Goal: Task Accomplishment & Management: Manage account settings

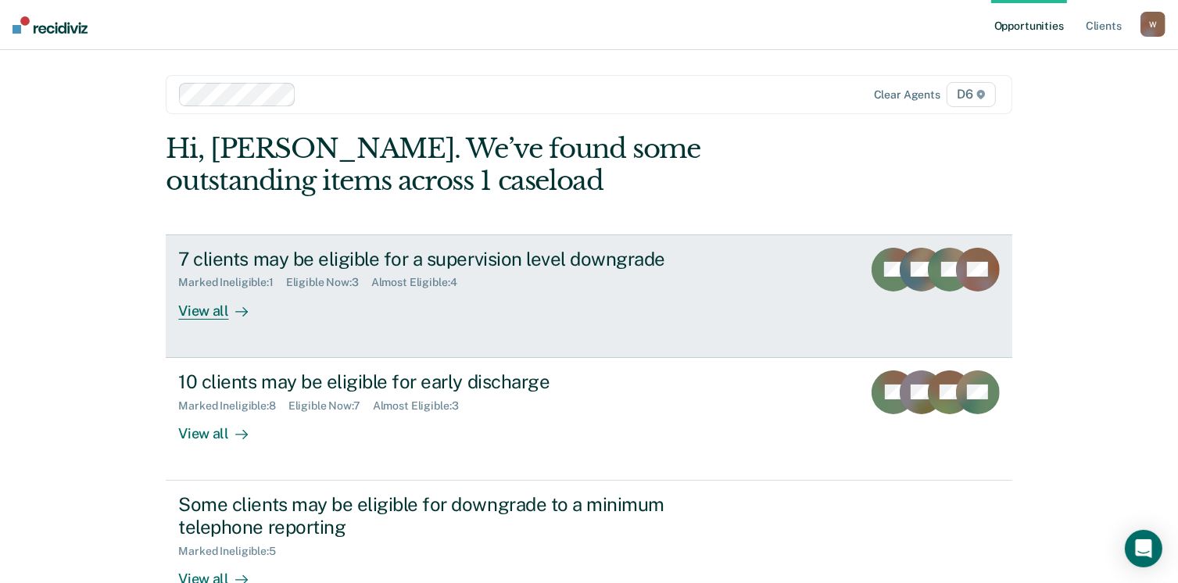
click at [179, 314] on div "View all" at bounding box center [222, 304] width 88 height 30
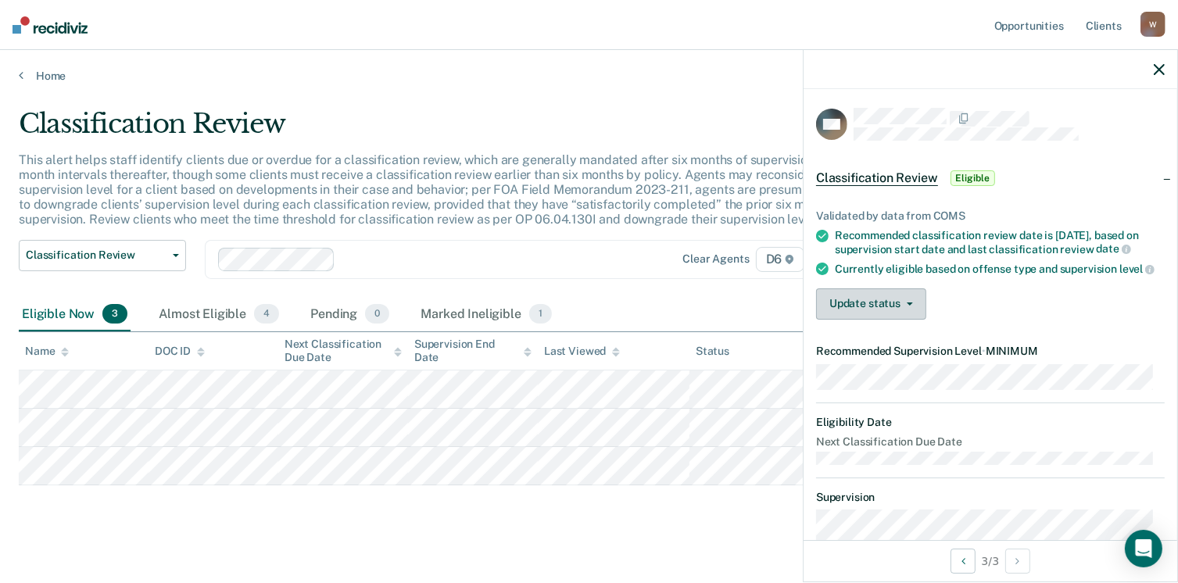
click at [913, 313] on button "Update status" at bounding box center [871, 303] width 110 height 31
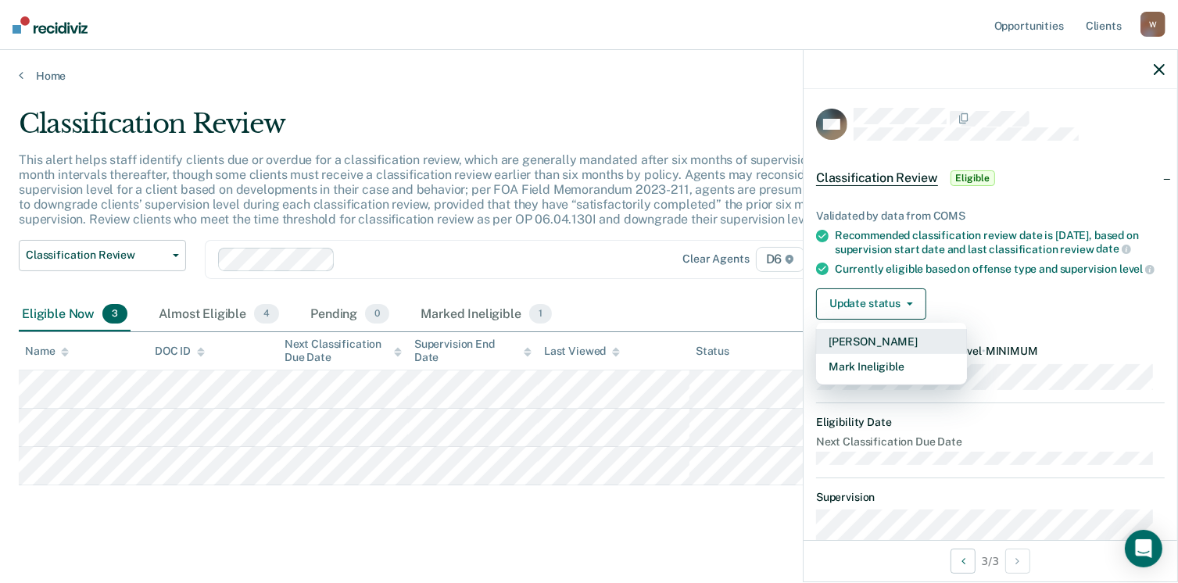
click at [885, 354] on button "[PERSON_NAME]" at bounding box center [891, 341] width 151 height 25
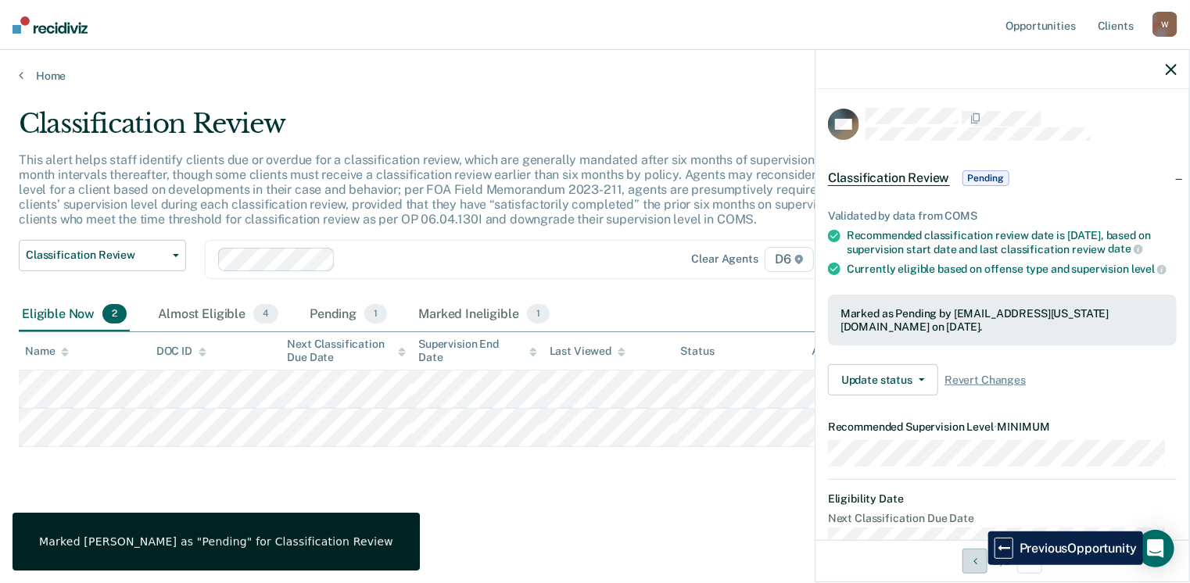
click at [976, 565] on button "Previous Opportunity" at bounding box center [974, 561] width 25 height 25
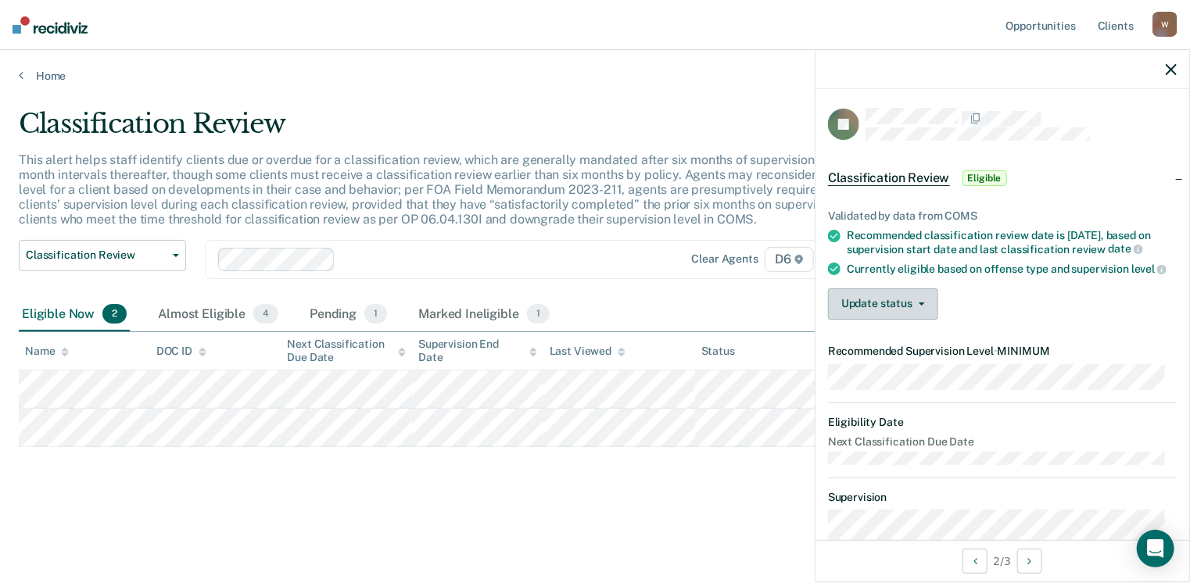
click at [923, 320] on button "Update status" at bounding box center [883, 303] width 110 height 31
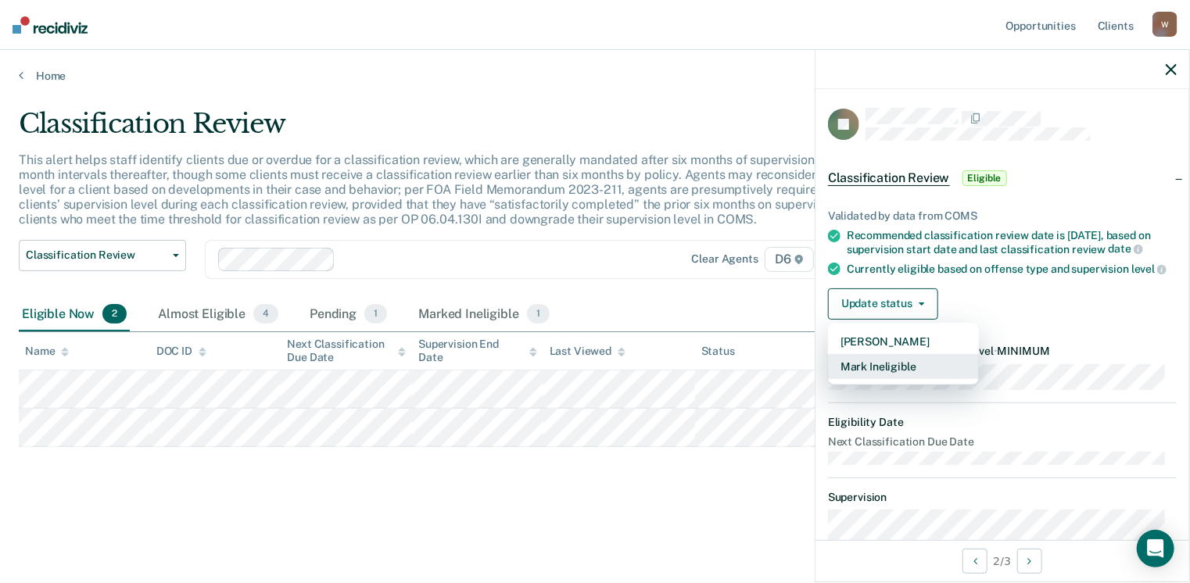
click at [893, 379] on button "Mark Ineligible" at bounding box center [903, 366] width 151 height 25
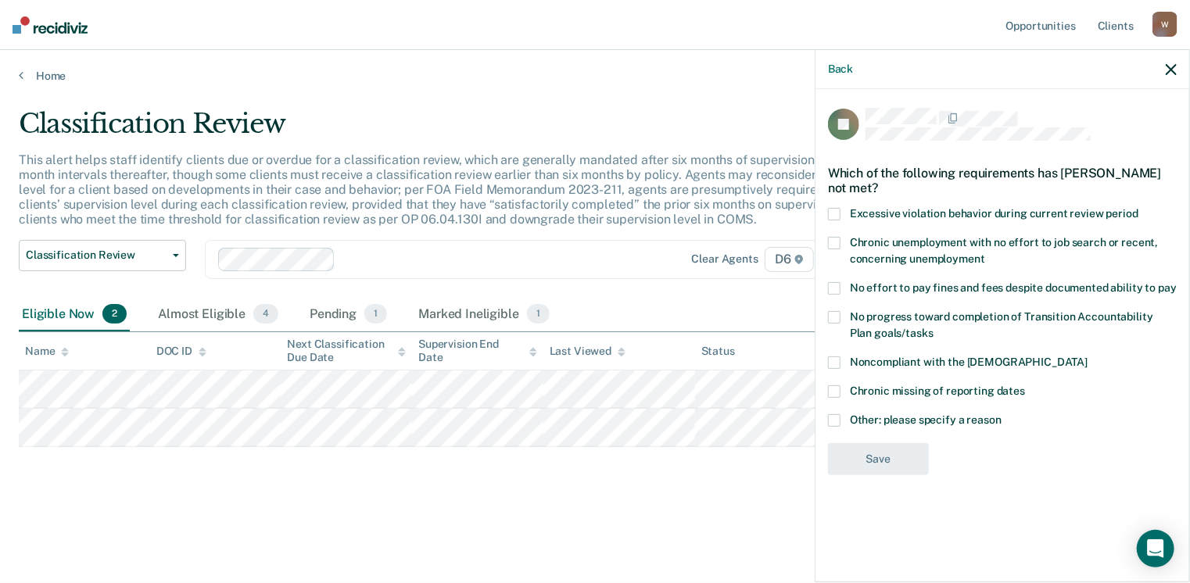
click at [839, 415] on span at bounding box center [834, 420] width 13 height 13
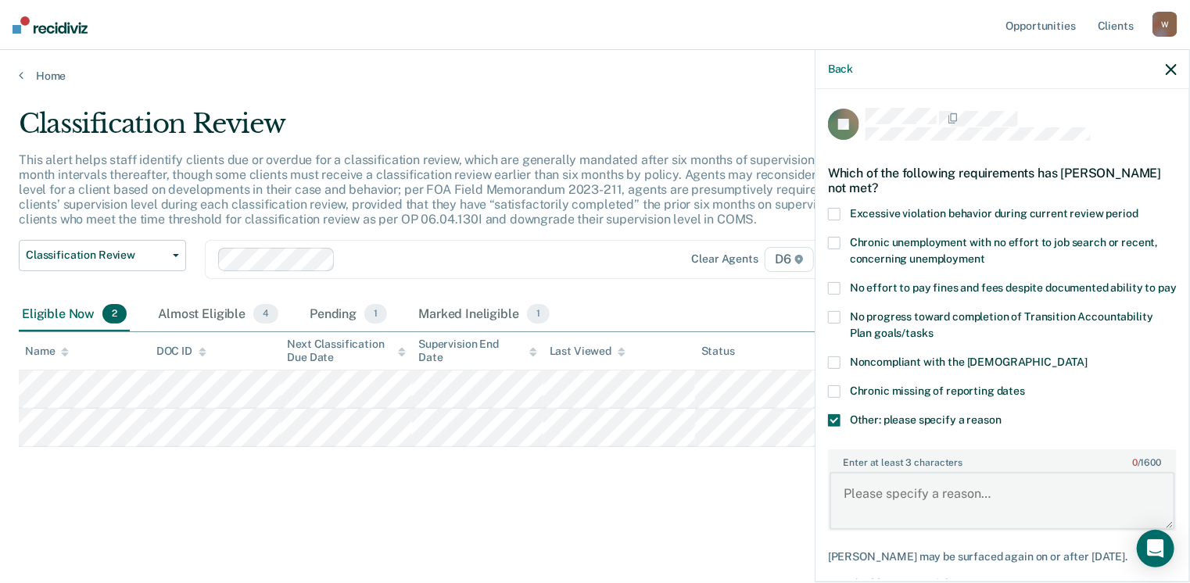
click at [903, 503] on textarea "Enter at least 3 characters 0 / 1600" at bounding box center [1002, 501] width 346 height 58
type textarea "Not scheduled."
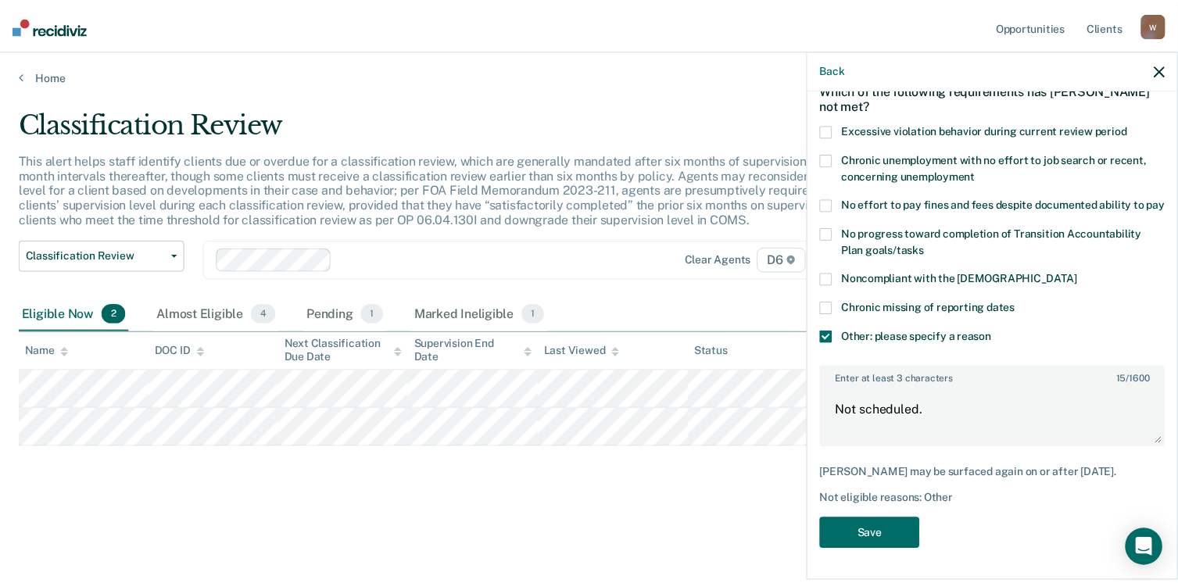
scroll to position [96, 0]
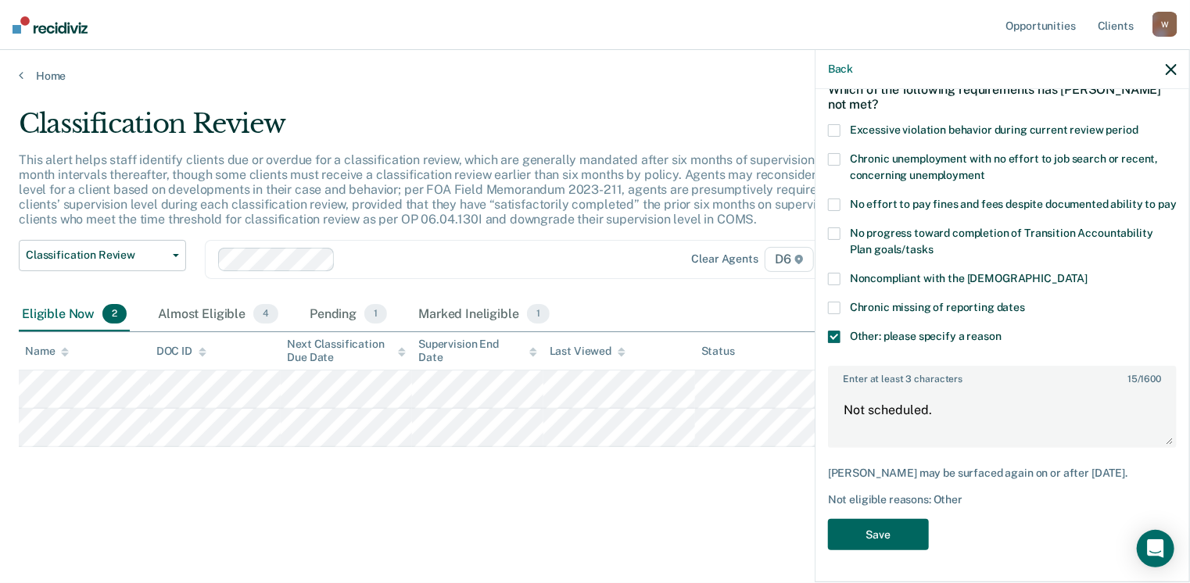
click at [866, 543] on button "Save" at bounding box center [878, 535] width 101 height 32
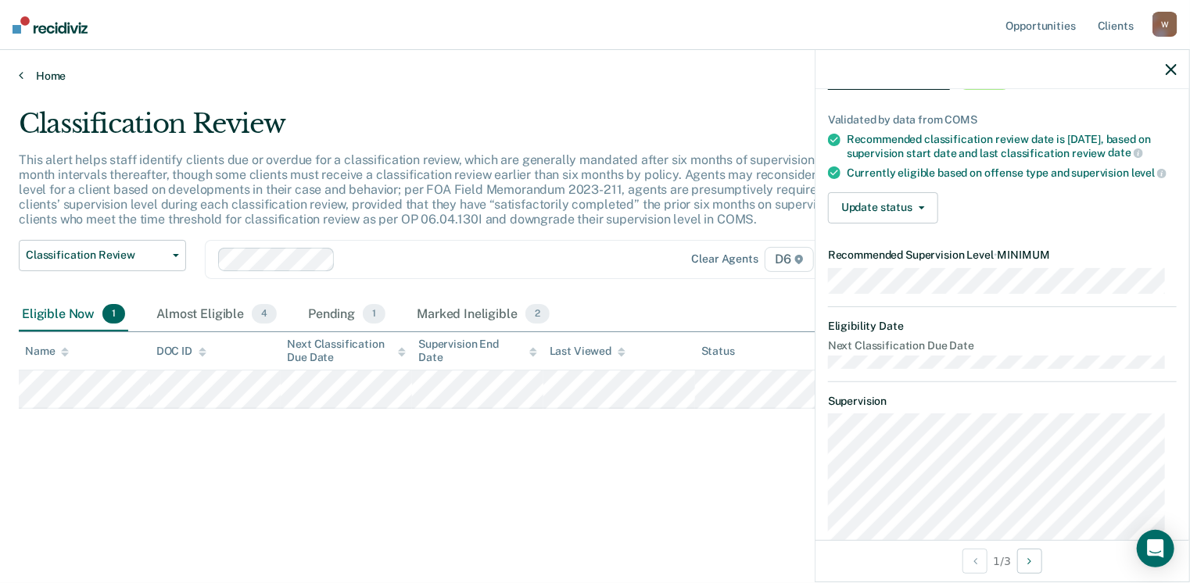
click at [41, 79] on link "Home" at bounding box center [595, 76] width 1152 height 14
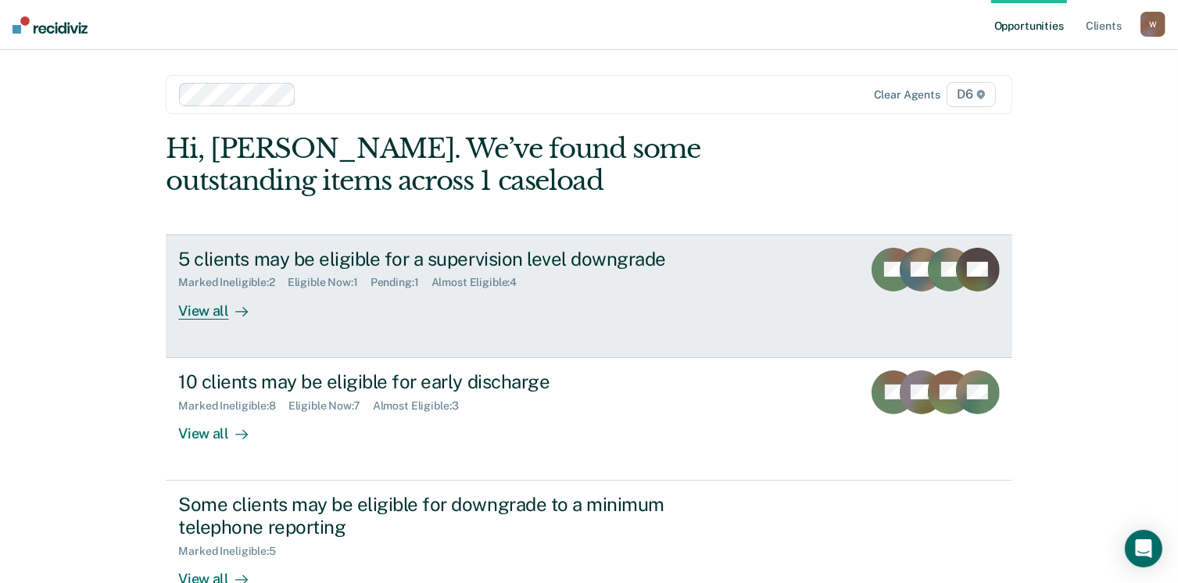
click at [203, 312] on div "View all" at bounding box center [222, 304] width 88 height 30
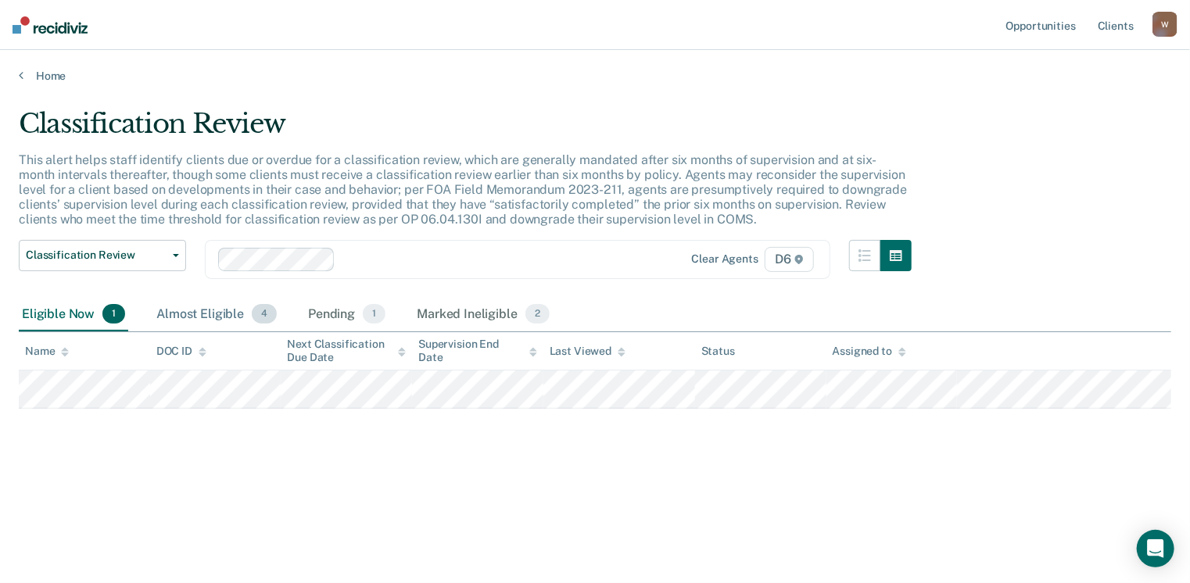
click at [248, 305] on div "Almost Eligible 4" at bounding box center [216, 315] width 127 height 34
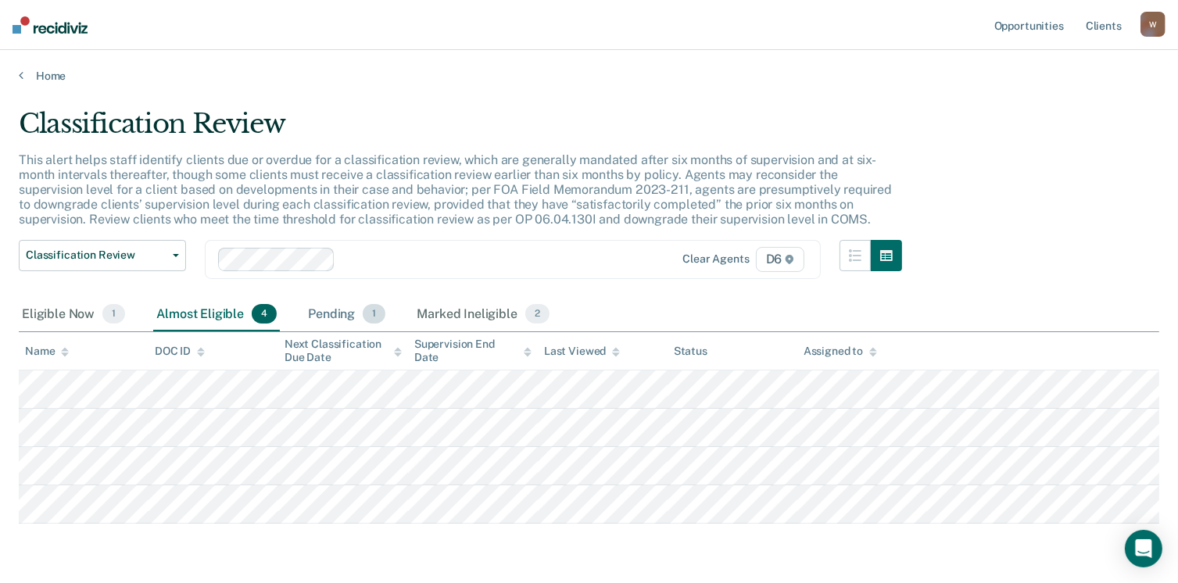
click at [343, 313] on div "Pending 1" at bounding box center [347, 315] width 84 height 34
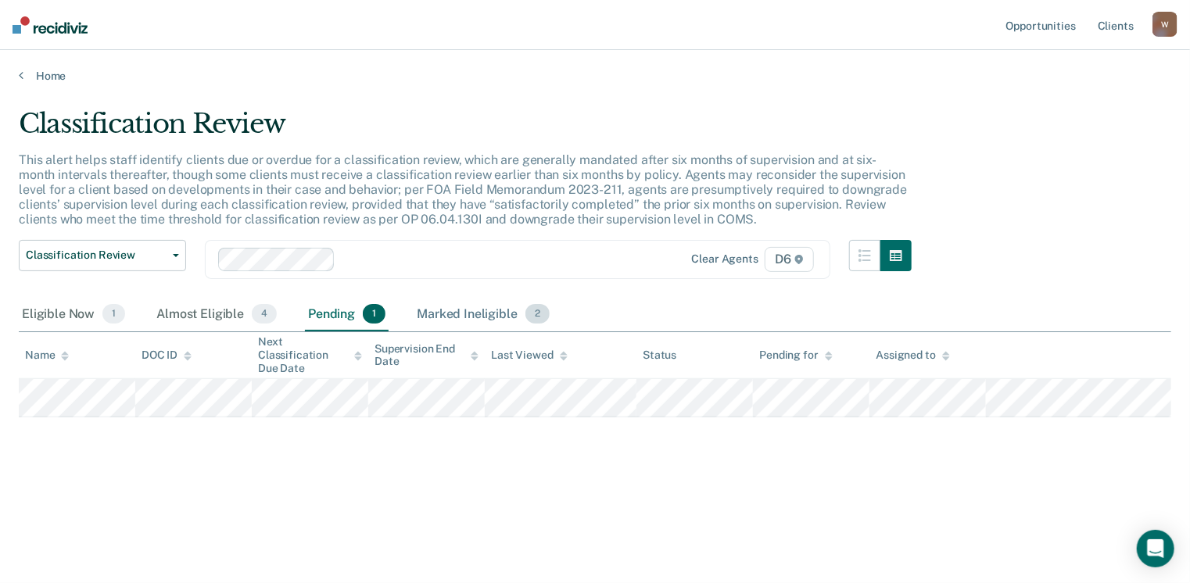
click at [479, 307] on div "Marked Ineligible 2" at bounding box center [483, 315] width 139 height 34
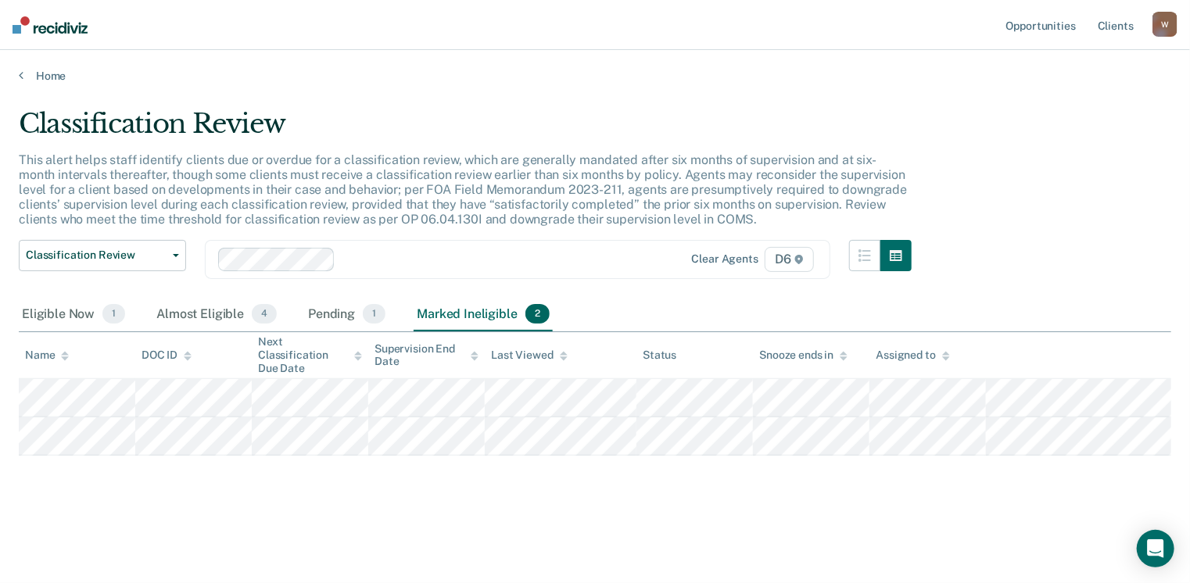
click at [16, 77] on div "Home" at bounding box center [595, 66] width 1190 height 33
click at [25, 77] on link "Home" at bounding box center [595, 76] width 1152 height 14
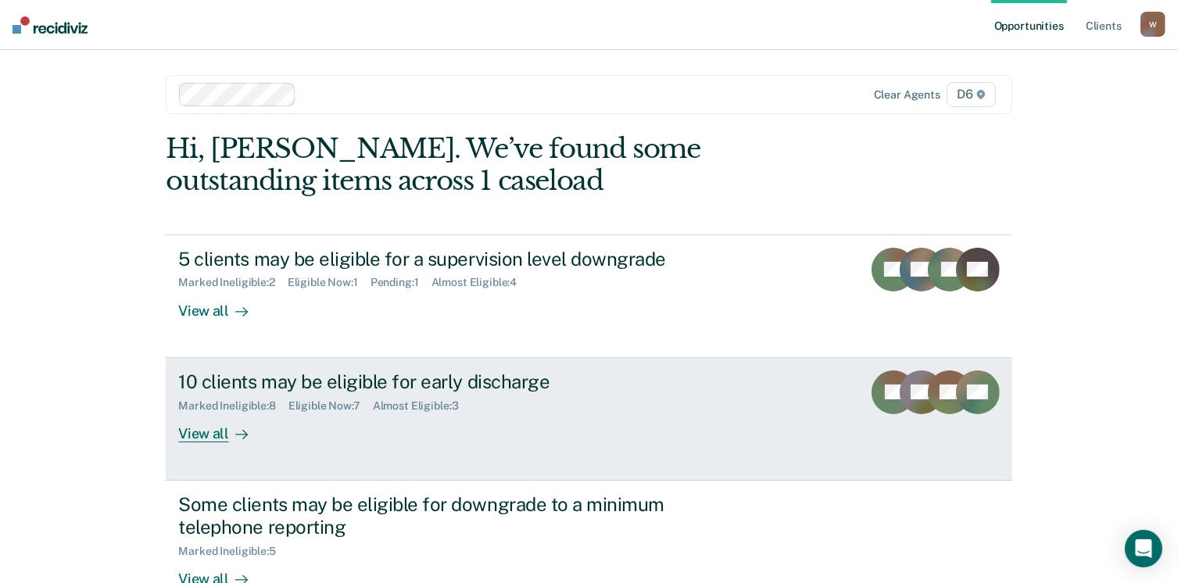
click at [313, 371] on div "10 clients may be eligible for early discharge" at bounding box center [452, 382] width 549 height 23
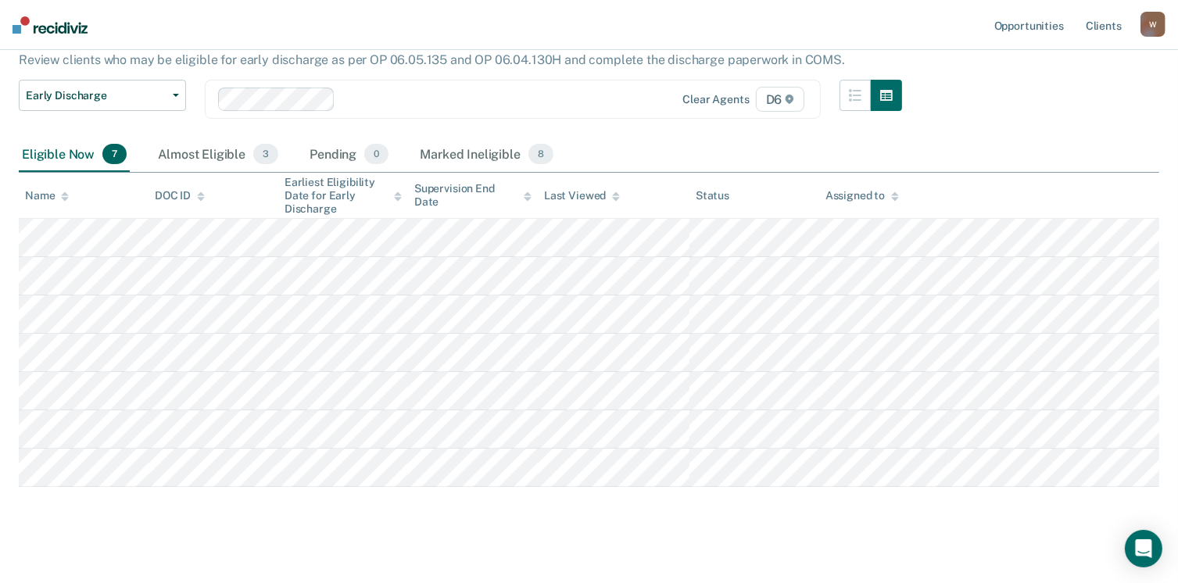
scroll to position [159, 0]
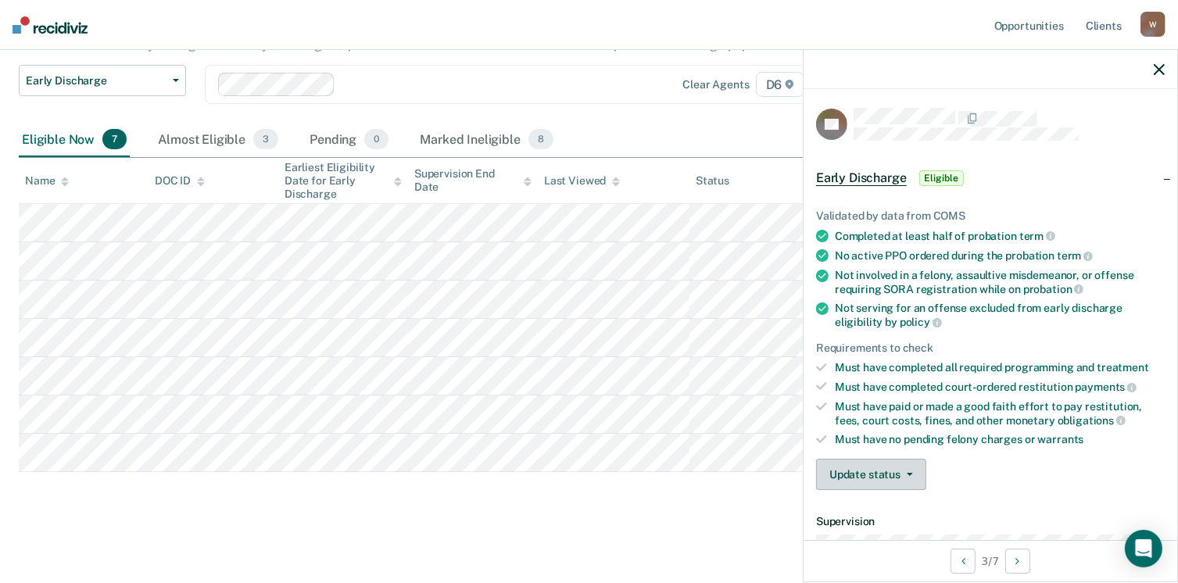
click at [916, 467] on button "Update status" at bounding box center [871, 474] width 110 height 31
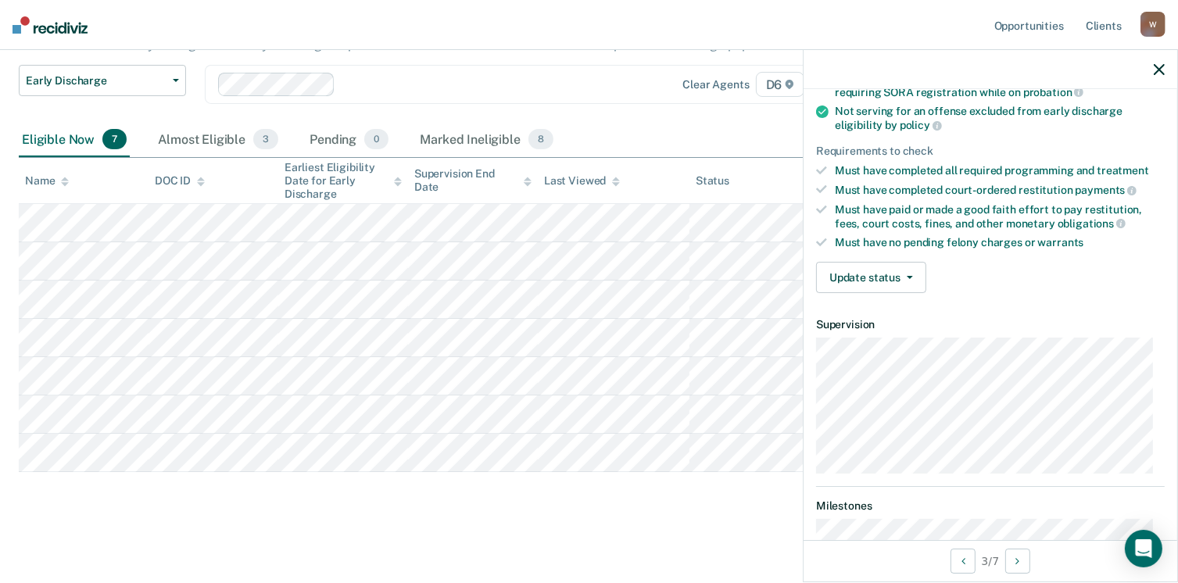
scroll to position [224, 0]
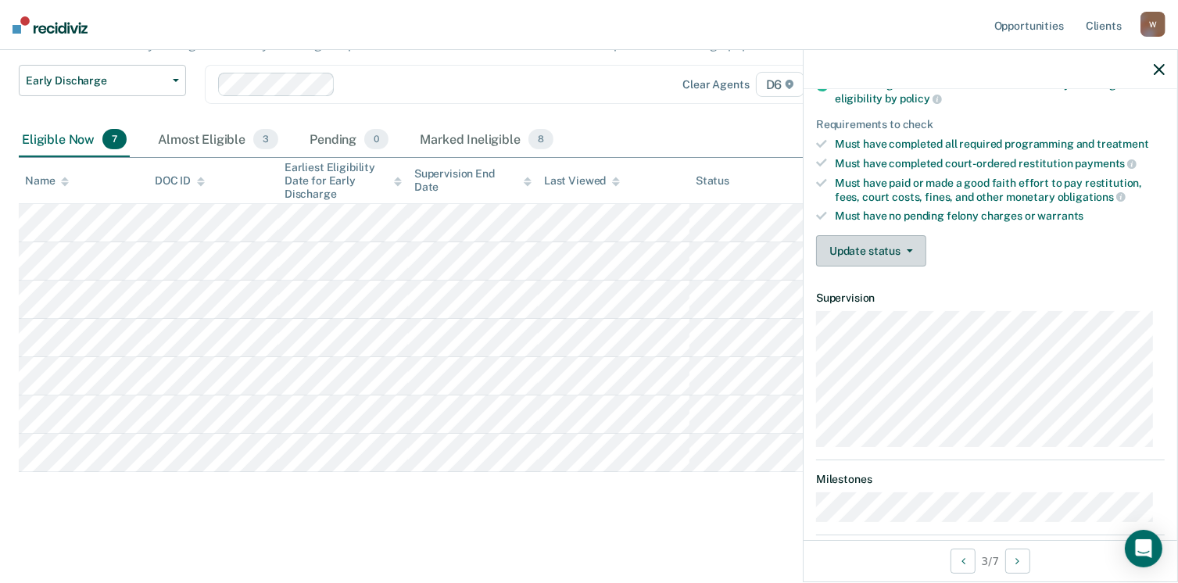
click at [916, 244] on button "Update status" at bounding box center [871, 250] width 110 height 31
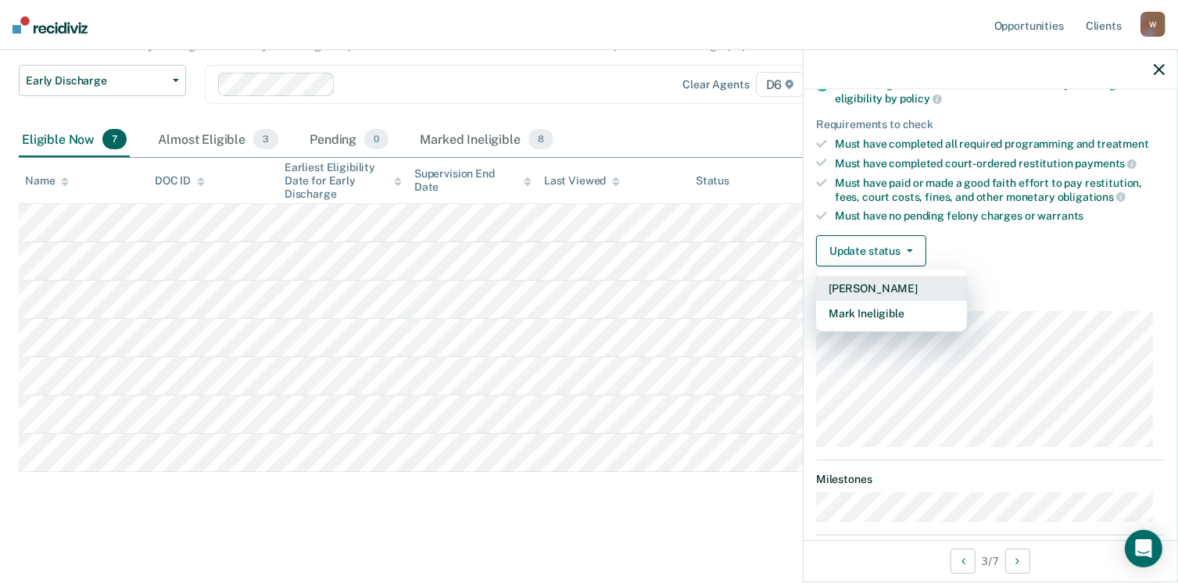
click at [888, 284] on button "[PERSON_NAME]" at bounding box center [891, 288] width 151 height 25
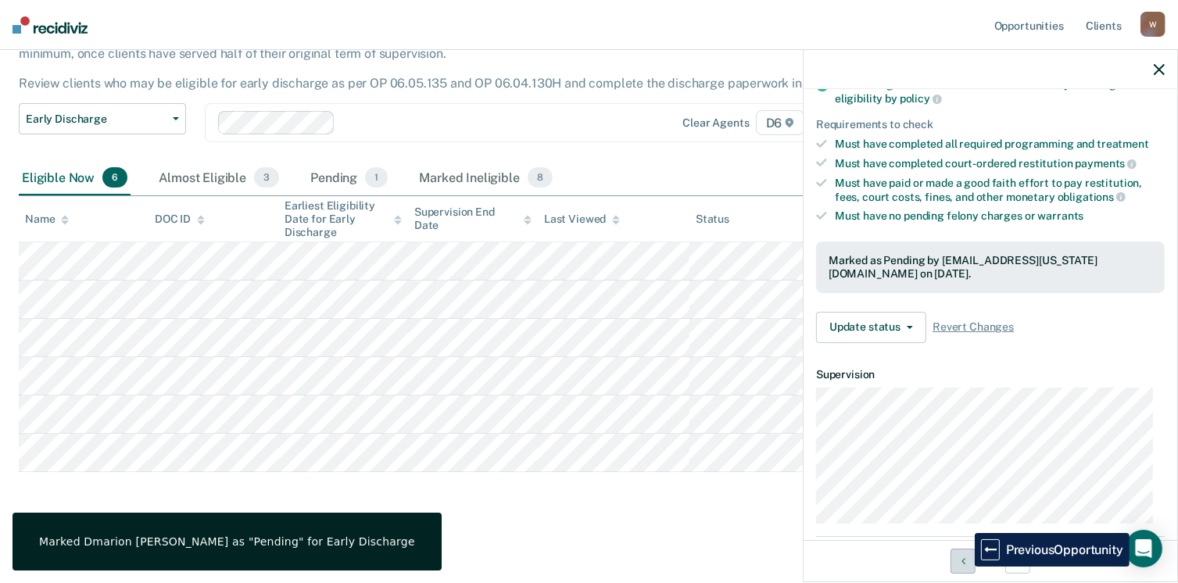
click at [963, 567] on button "Previous Opportunity" at bounding box center [963, 561] width 25 height 25
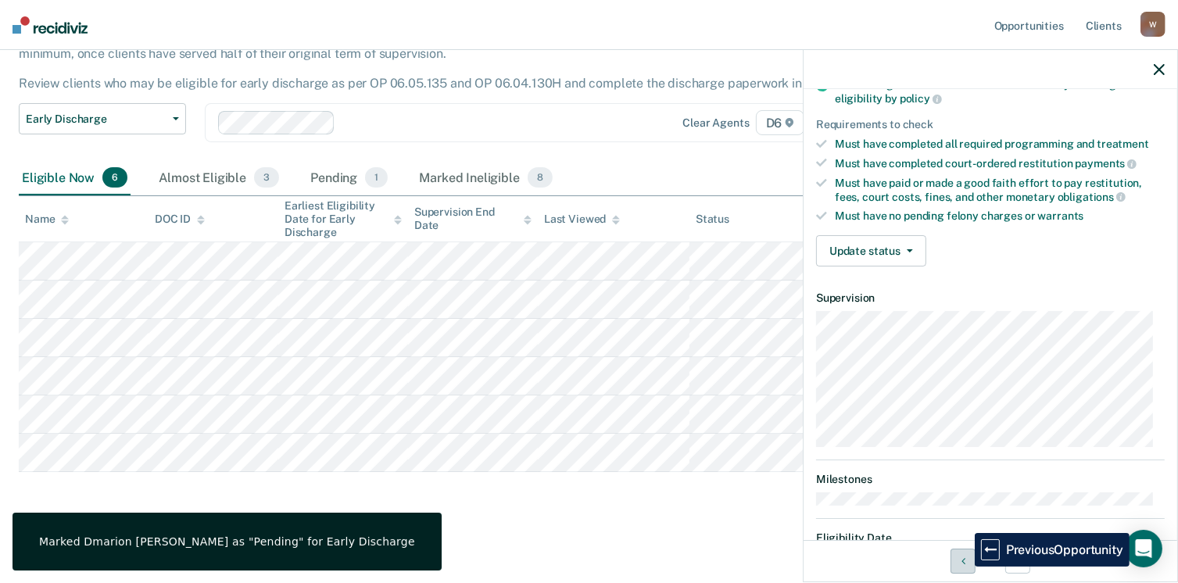
click at [963, 567] on button "Previous Opportunity" at bounding box center [963, 561] width 25 height 25
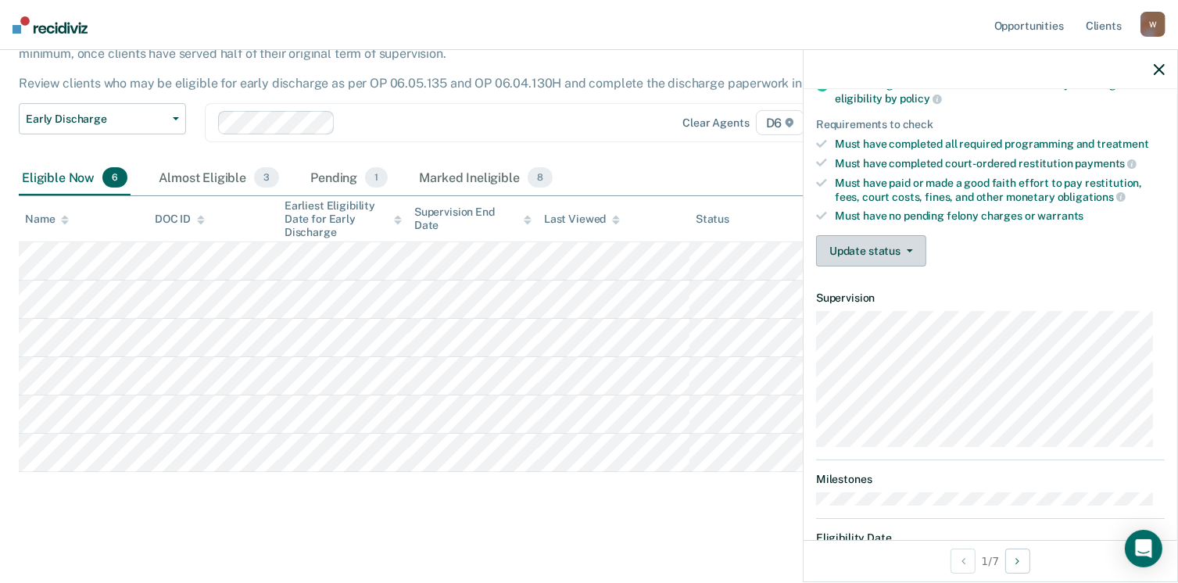
click at [907, 242] on button "Update status" at bounding box center [871, 250] width 110 height 31
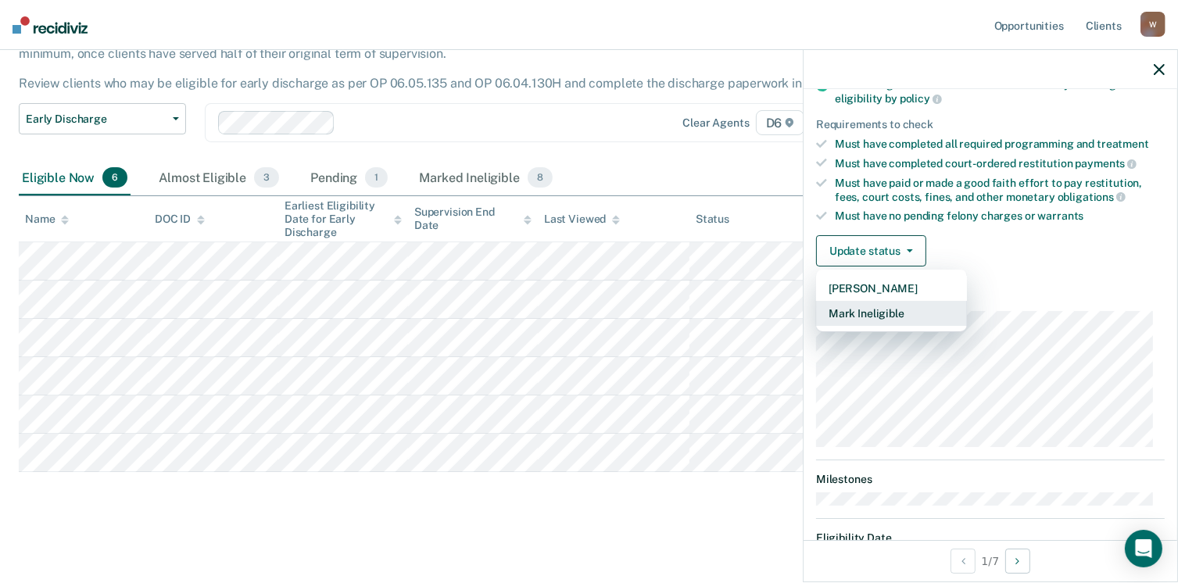
click at [888, 304] on button "Mark Ineligible" at bounding box center [891, 313] width 151 height 25
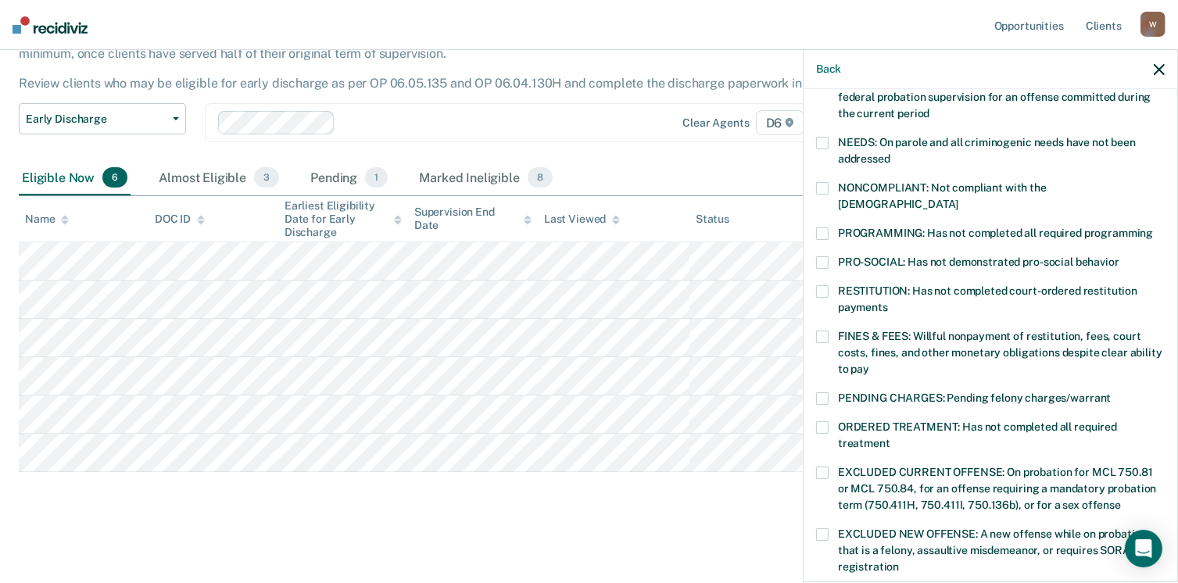
click at [825, 331] on span at bounding box center [822, 337] width 13 height 13
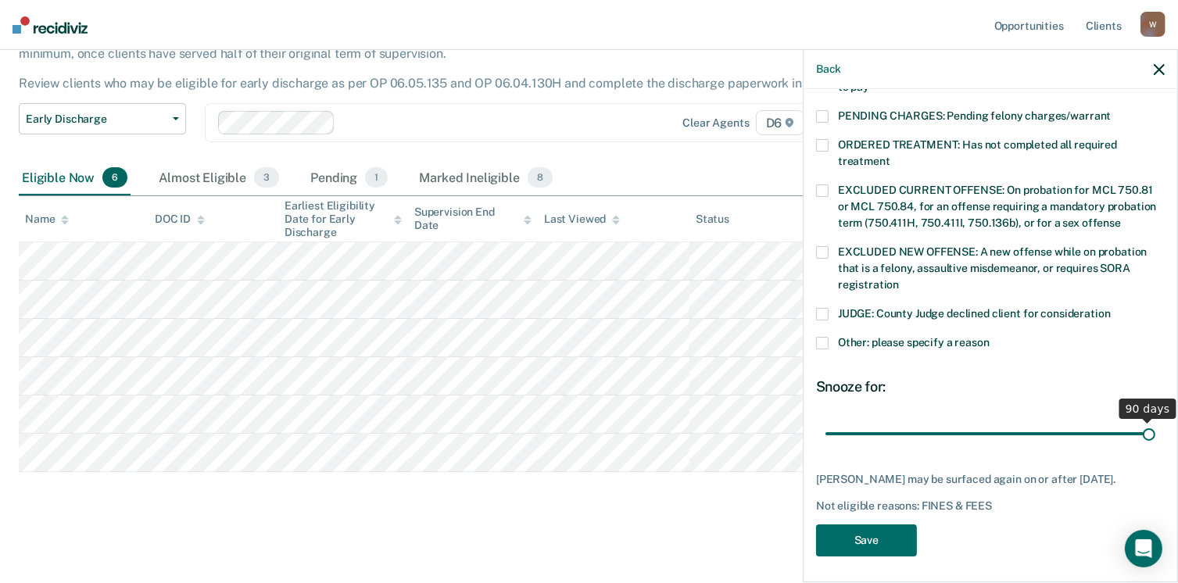
scroll to position [506, 0]
drag, startPoint x: 929, startPoint y: 417, endPoint x: 1190, endPoint y: 416, distance: 261.1
type input "90"
click at [1155, 421] on input "range" at bounding box center [990, 434] width 330 height 27
click at [867, 538] on button "Save" at bounding box center [866, 541] width 101 height 32
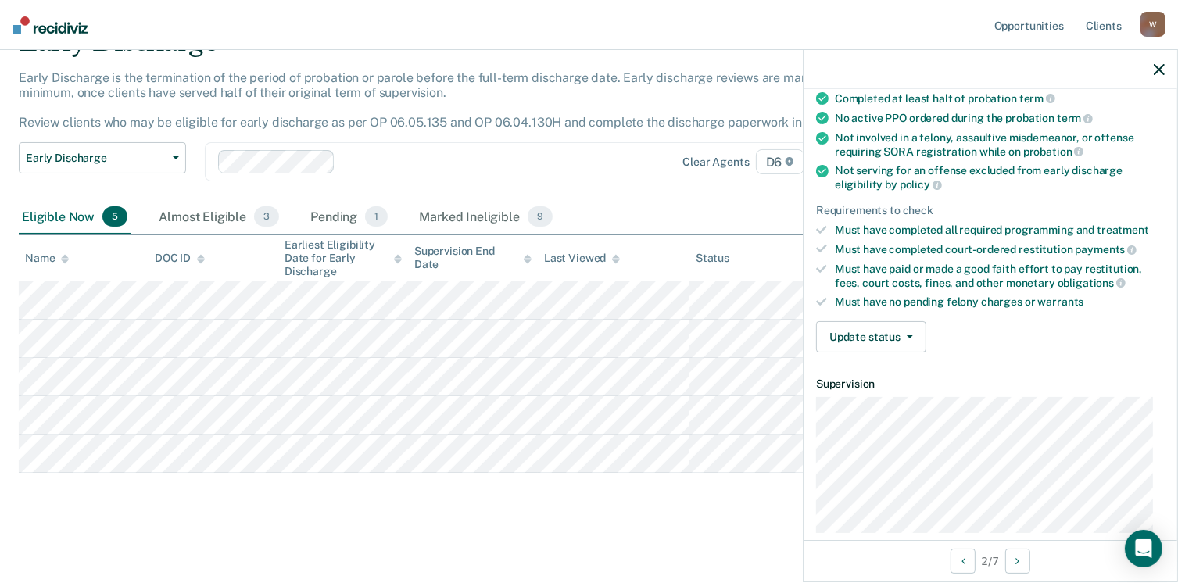
scroll to position [165, 0]
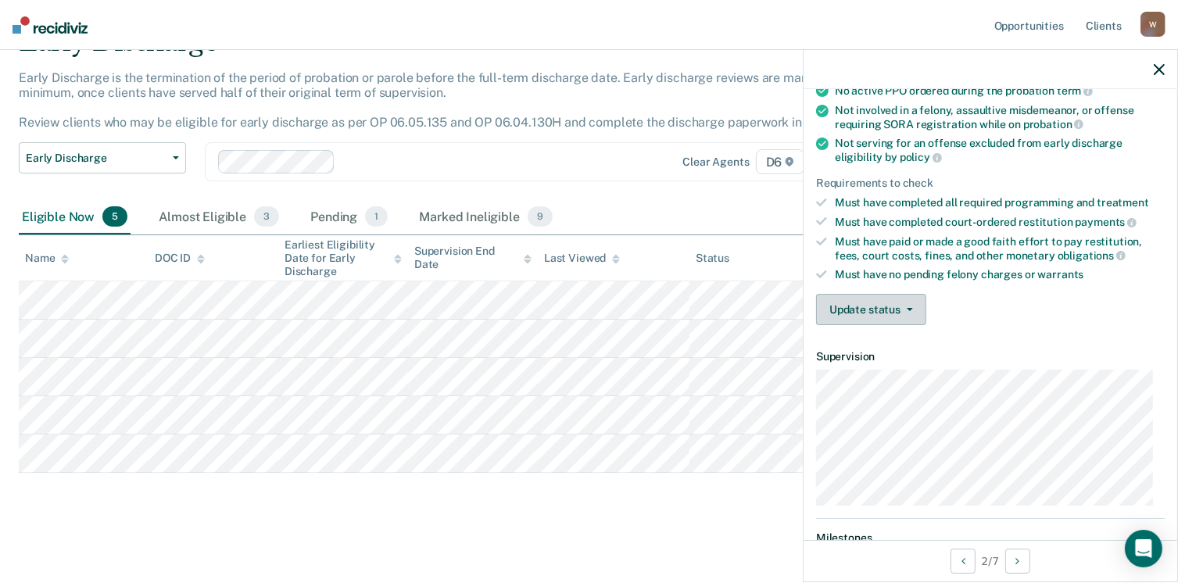
click at [910, 307] on button "Update status" at bounding box center [871, 309] width 110 height 31
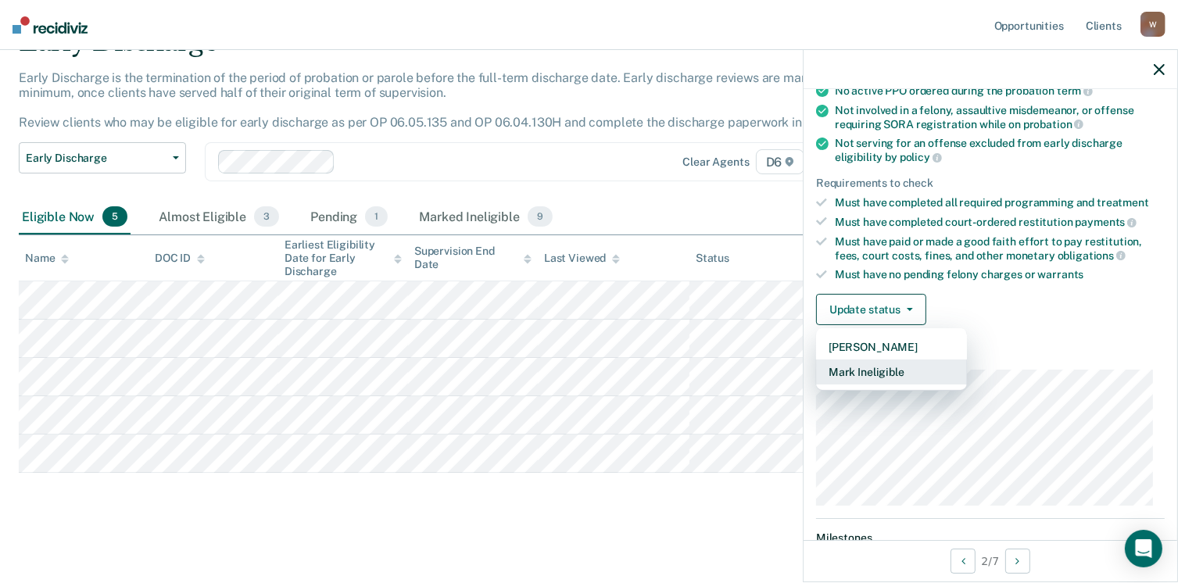
click at [885, 362] on button "Mark Ineligible" at bounding box center [891, 372] width 151 height 25
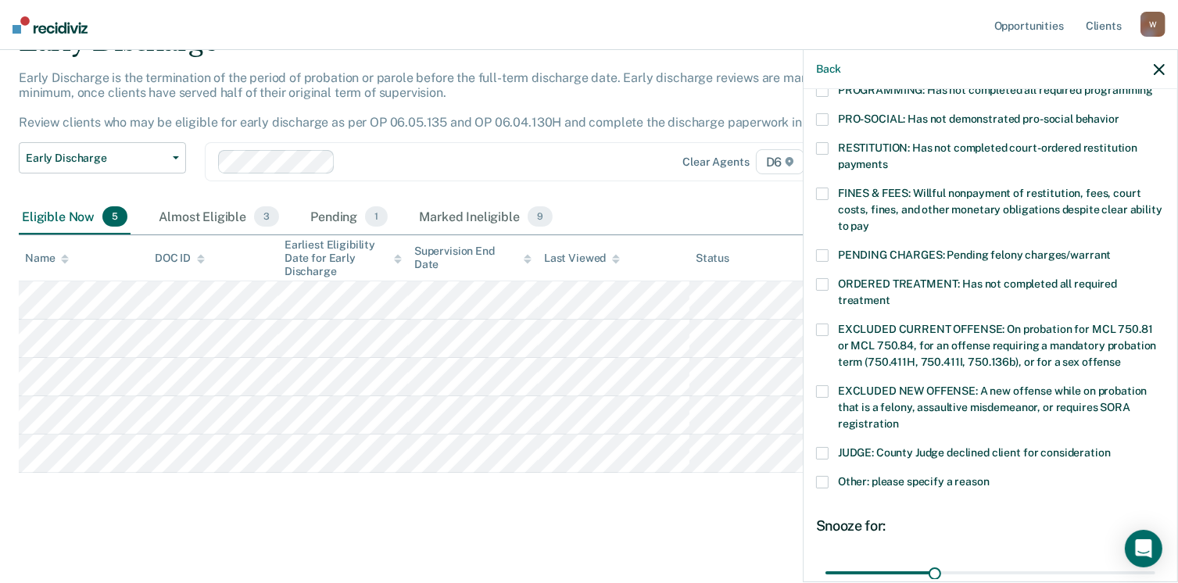
scroll to position [379, 0]
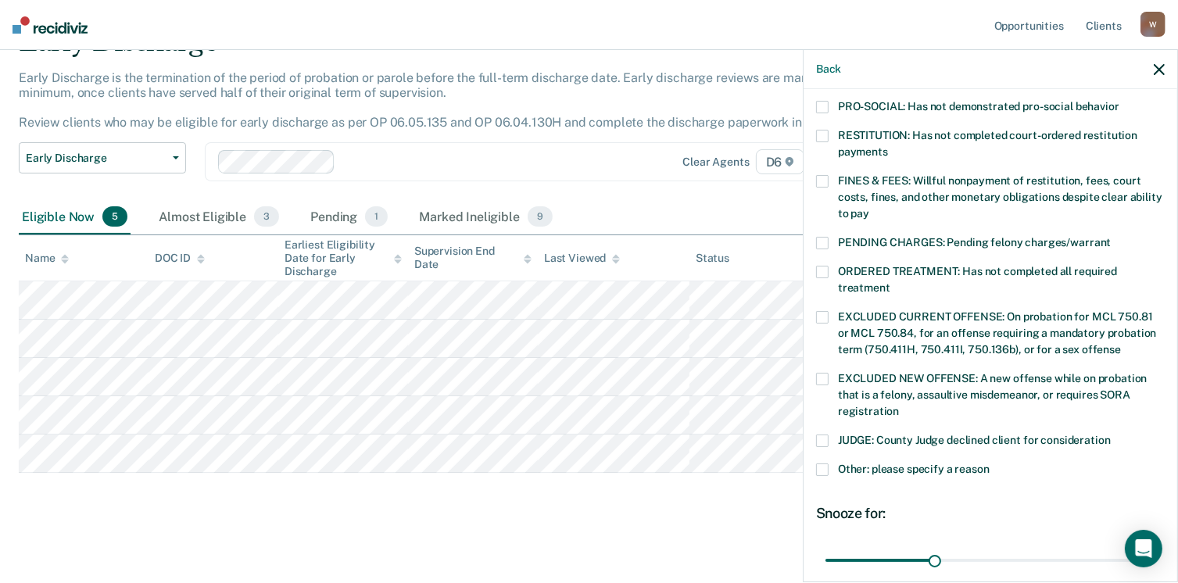
click at [822, 464] on span at bounding box center [822, 470] width 13 height 13
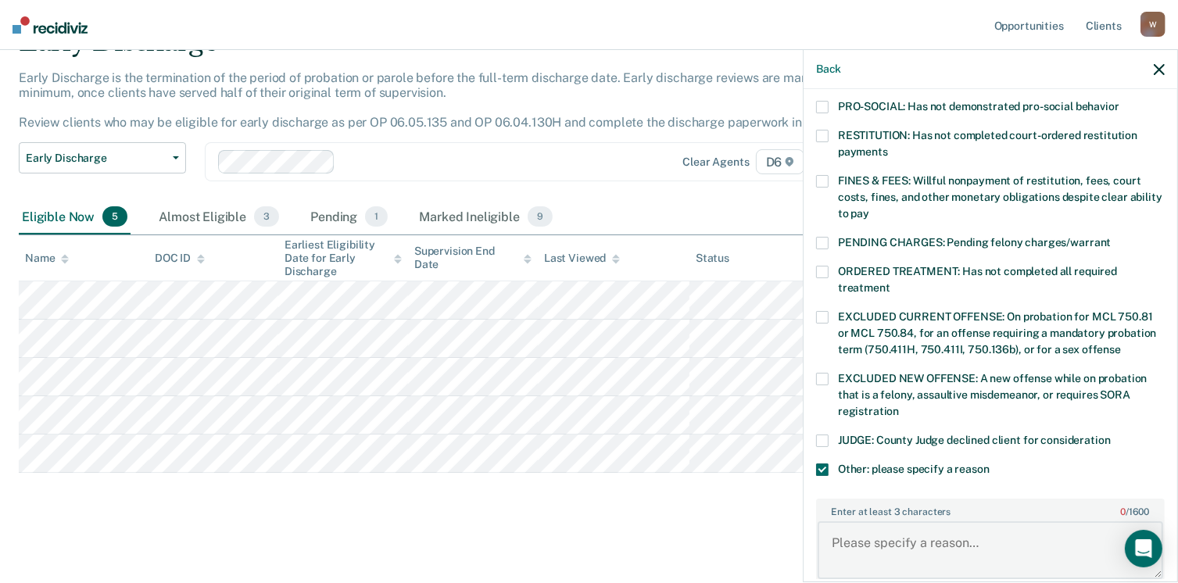
click at [918, 531] on textarea "Enter at least 3 characters 0 / 1600" at bounding box center [991, 550] width 346 height 58
type textarea "Still owes fees"
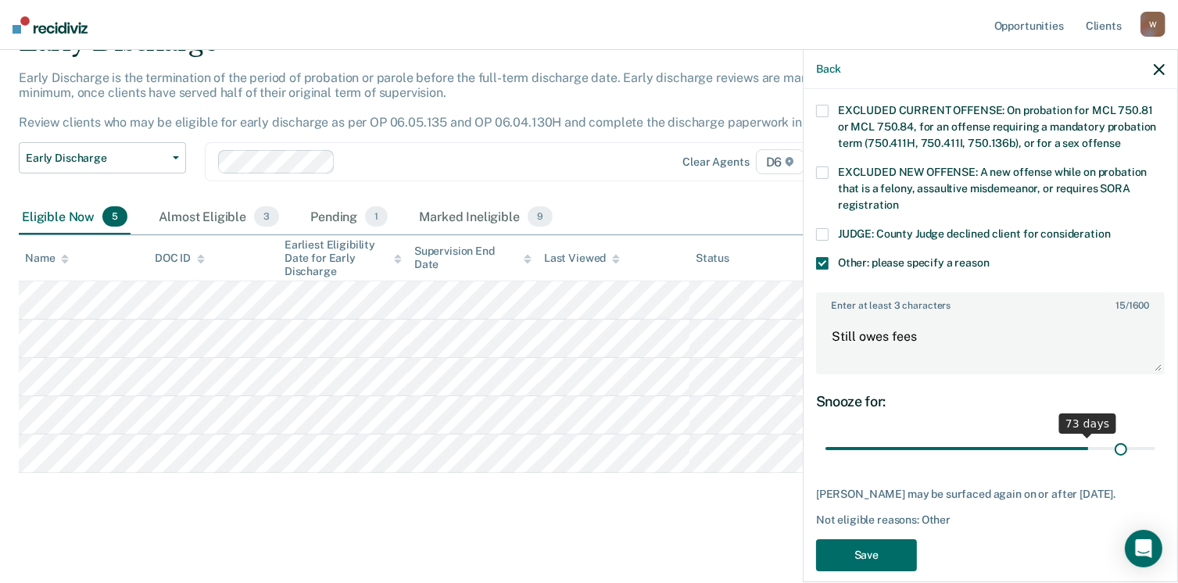
scroll to position [599, 0]
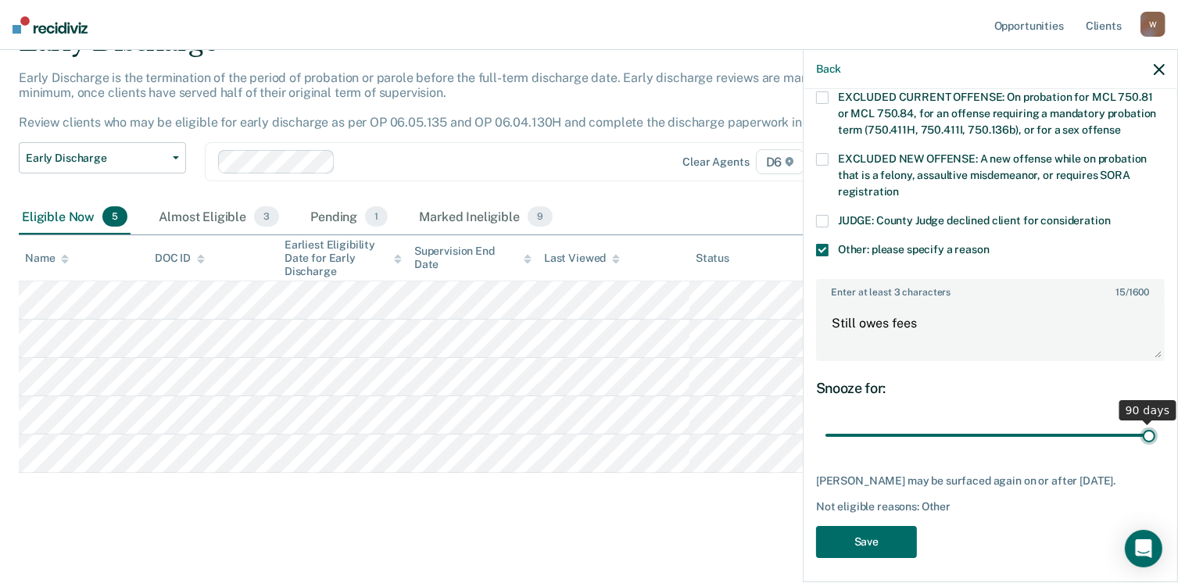
drag, startPoint x: 932, startPoint y: 415, endPoint x: 1163, endPoint y: 443, distance: 233.1
type input "90"
click at [1155, 443] on input "range" at bounding box center [990, 435] width 330 height 27
click at [879, 532] on button "Save" at bounding box center [866, 542] width 101 height 32
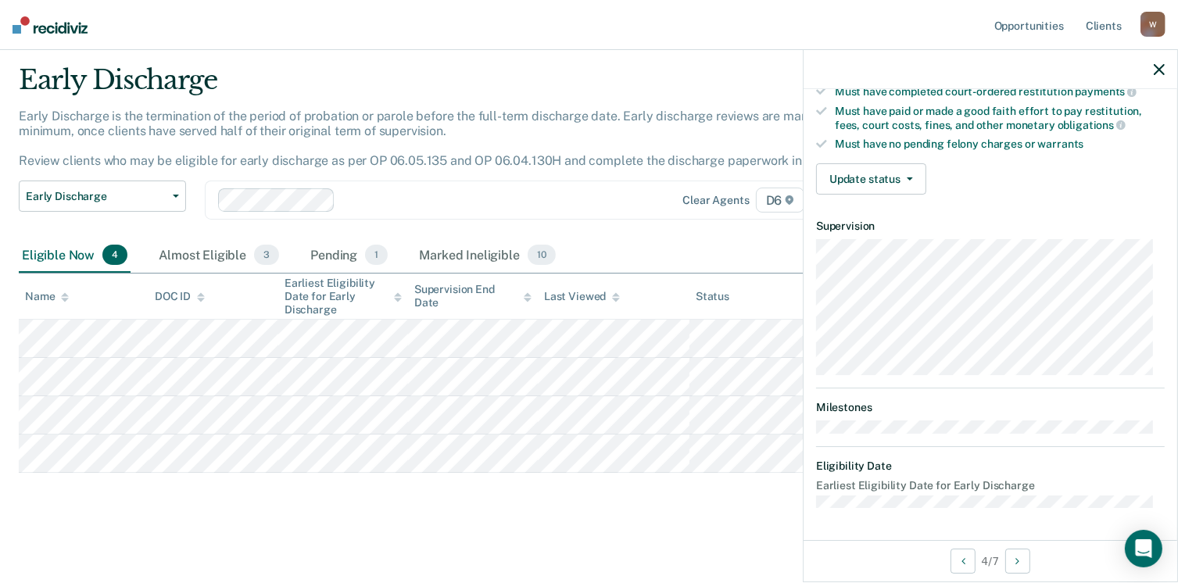
scroll to position [288, 0]
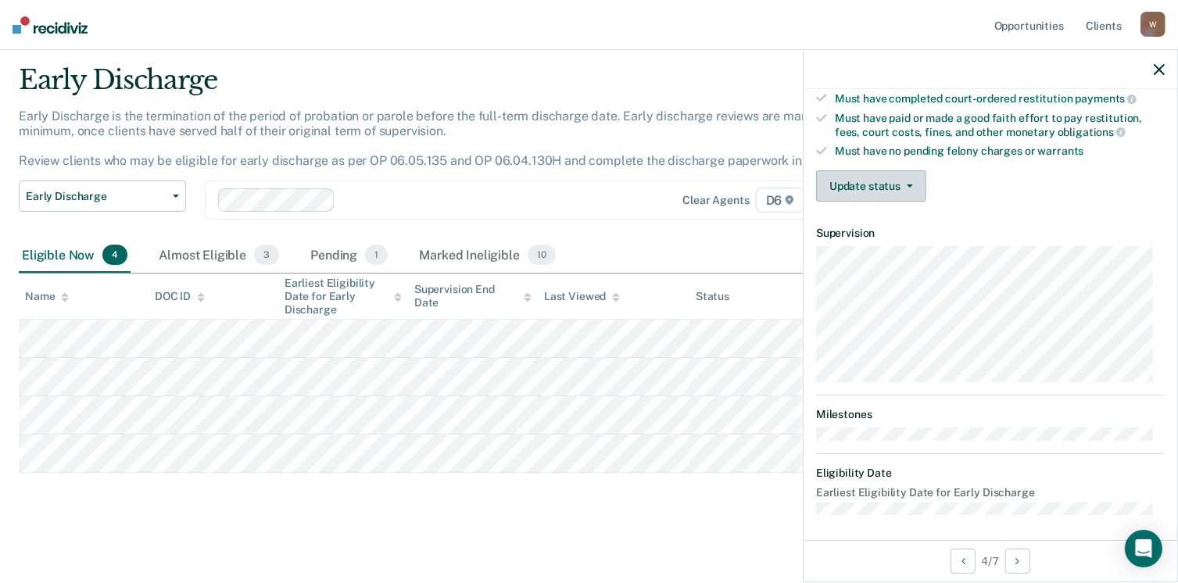
click at [910, 175] on button "Update status" at bounding box center [871, 185] width 110 height 31
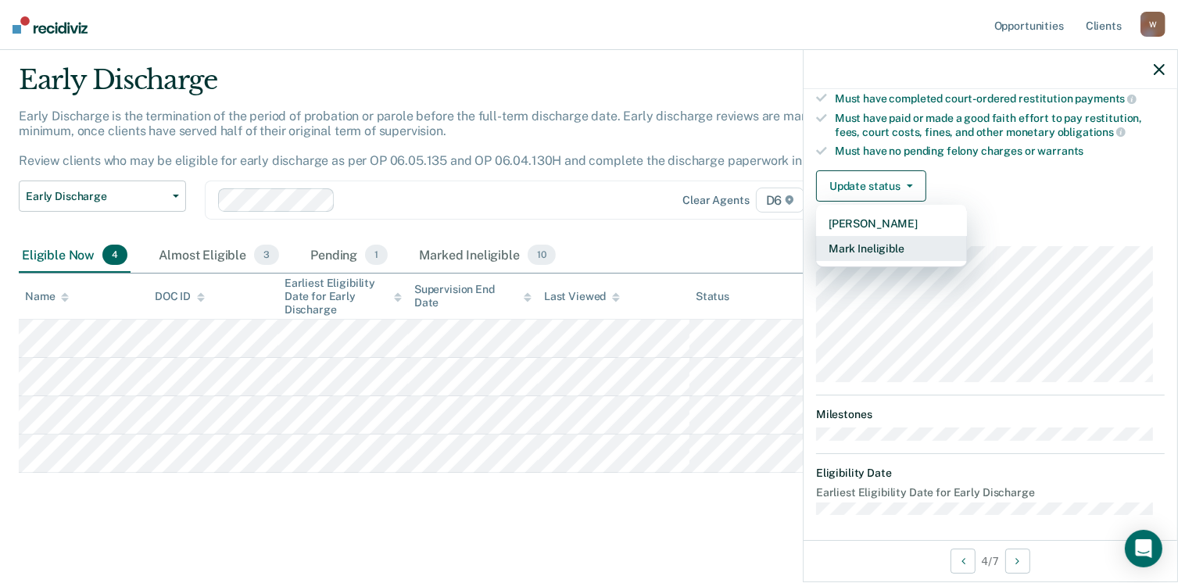
click at [885, 238] on button "Mark Ineligible" at bounding box center [891, 248] width 151 height 25
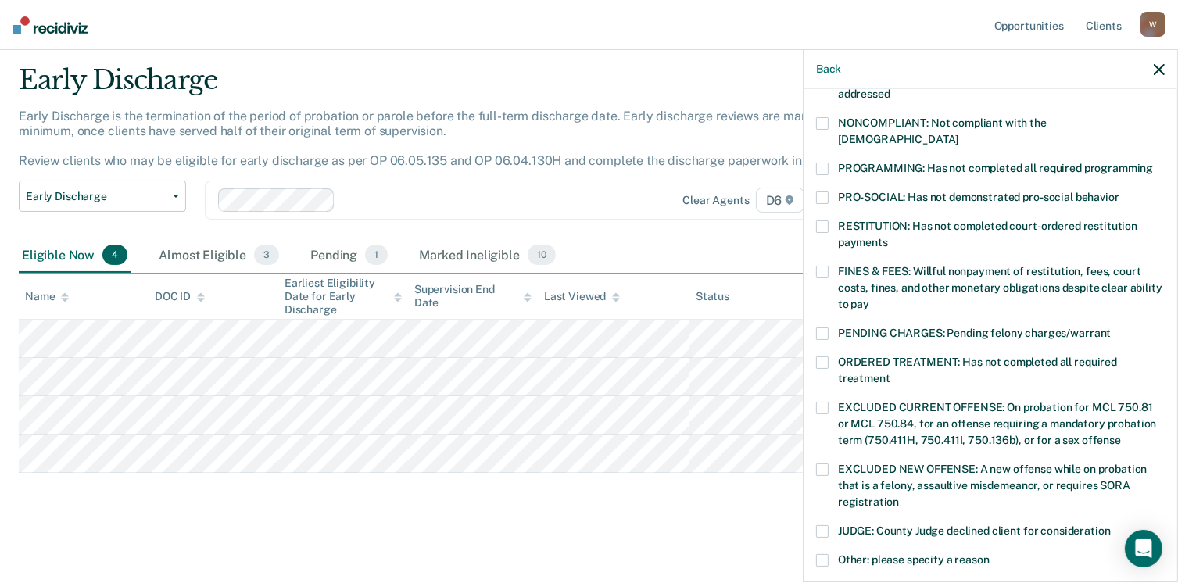
click at [826, 220] on label "RESTITUTION: Has not completed court-ordered restitution payments" at bounding box center [990, 236] width 349 height 33
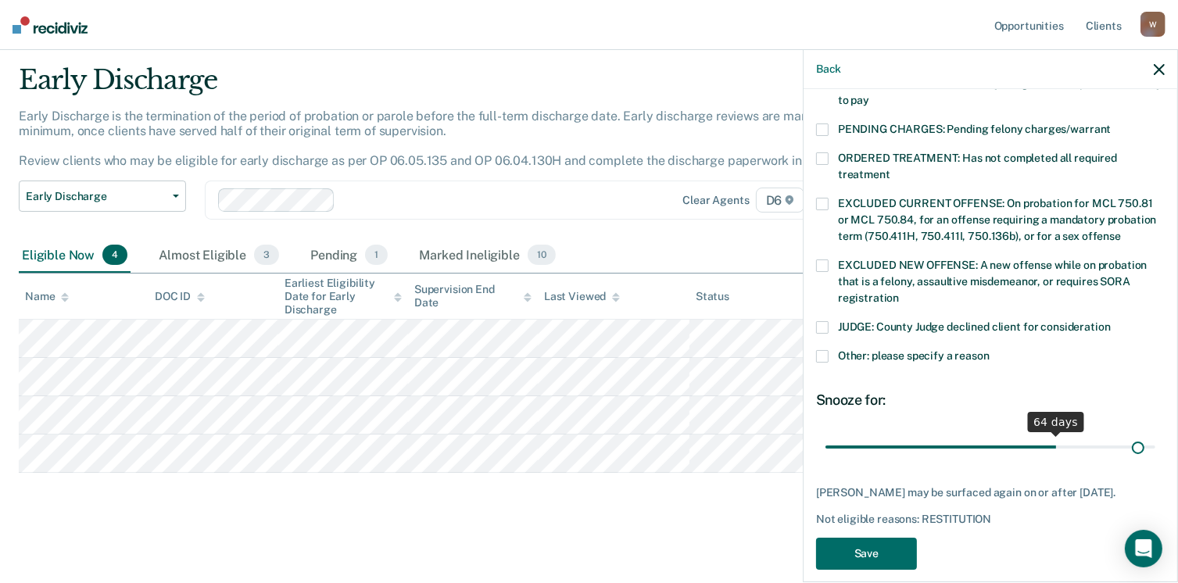
scroll to position [506, 0]
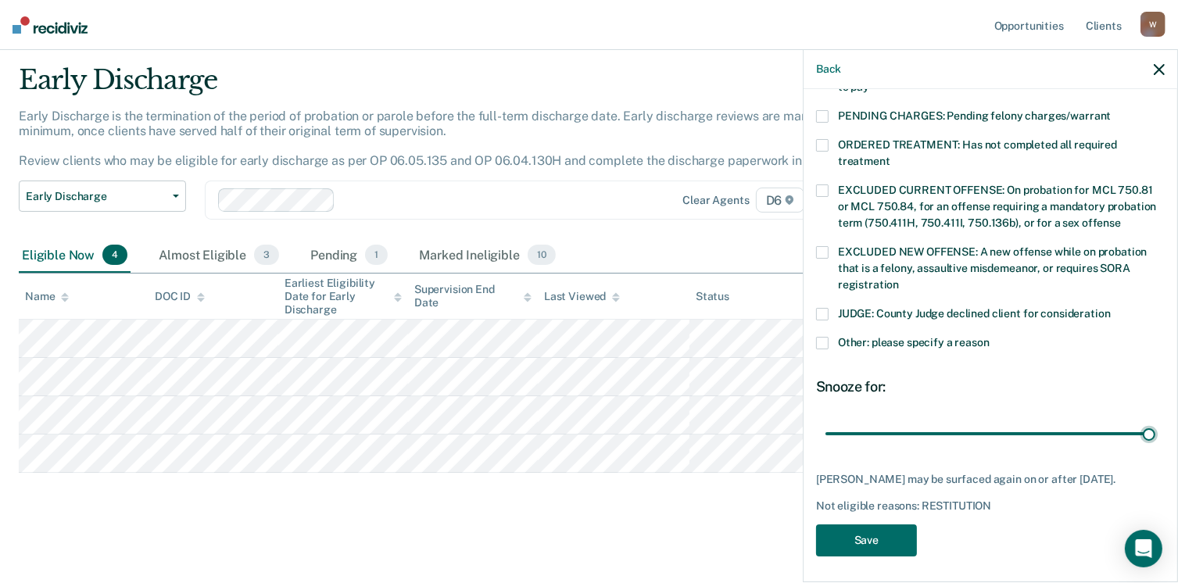
drag, startPoint x: 926, startPoint y: 414, endPoint x: 1182, endPoint y: 451, distance: 258.4
type input "90"
click at [1155, 448] on input "range" at bounding box center [990, 434] width 330 height 27
click at [883, 535] on button "Save" at bounding box center [866, 541] width 101 height 32
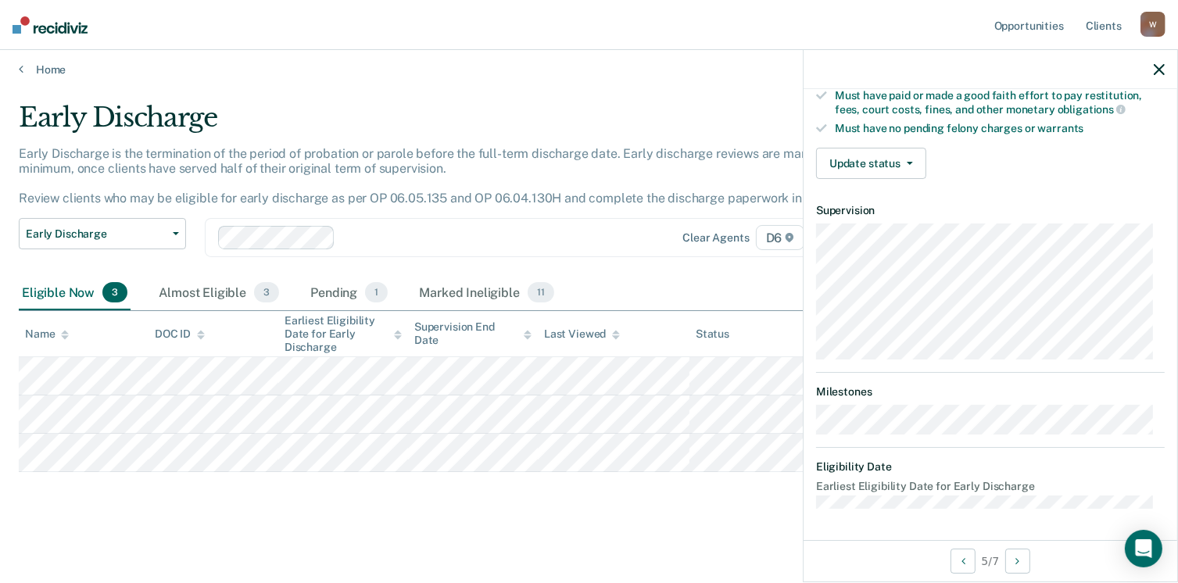
scroll to position [288, 0]
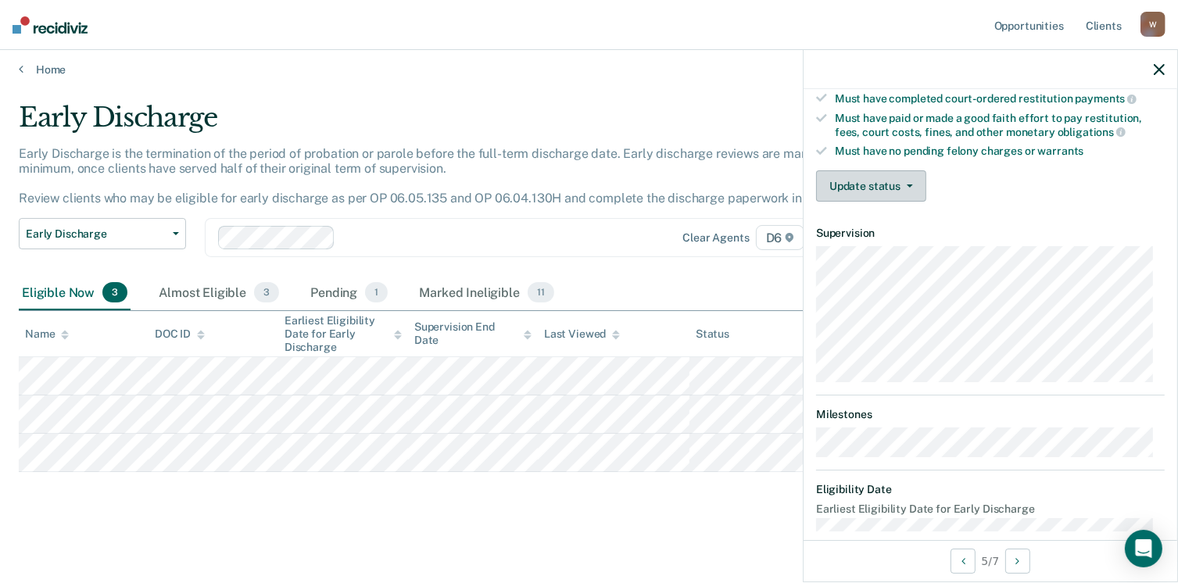
click at [915, 175] on button "Update status" at bounding box center [871, 185] width 110 height 31
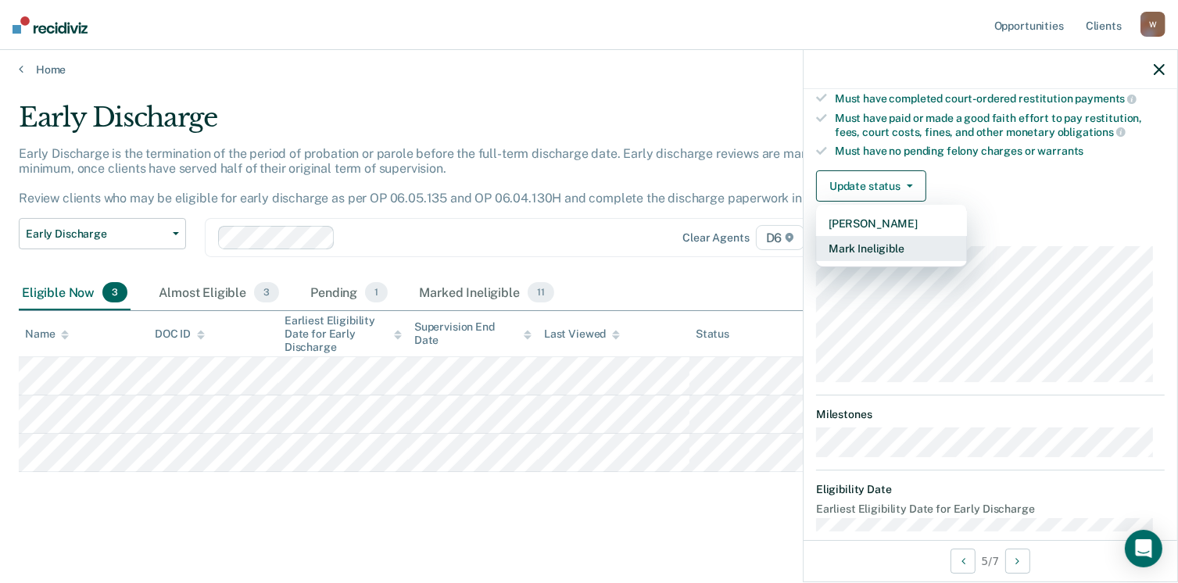
click at [904, 245] on button "Mark Ineligible" at bounding box center [891, 248] width 151 height 25
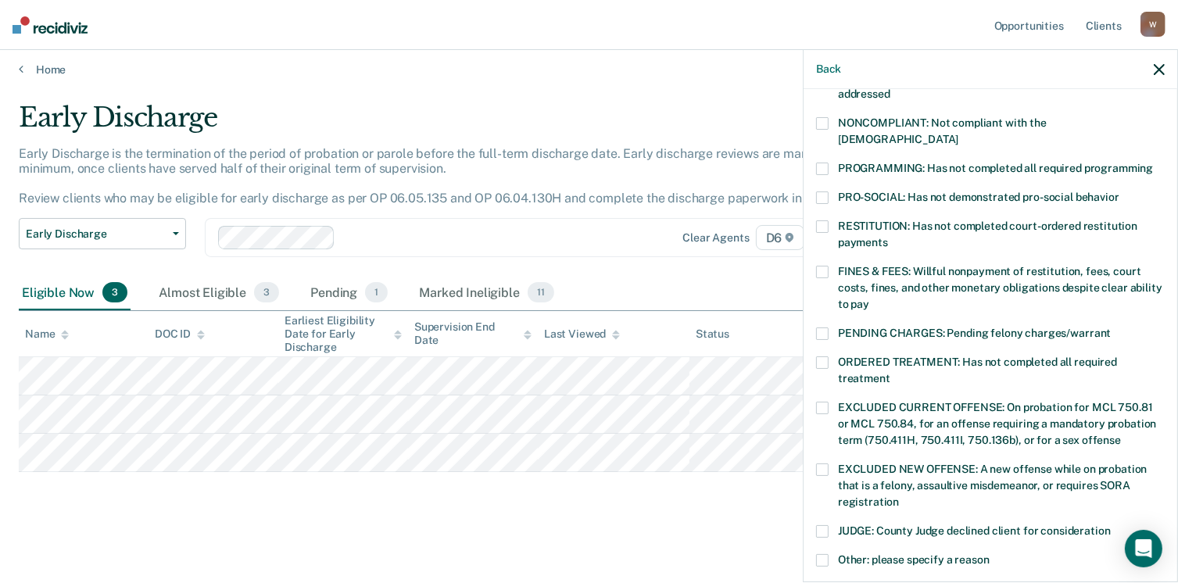
click at [823, 356] on span at bounding box center [822, 362] width 13 height 13
click at [824, 163] on span at bounding box center [822, 169] width 13 height 13
click at [821, 356] on span at bounding box center [822, 362] width 13 height 13
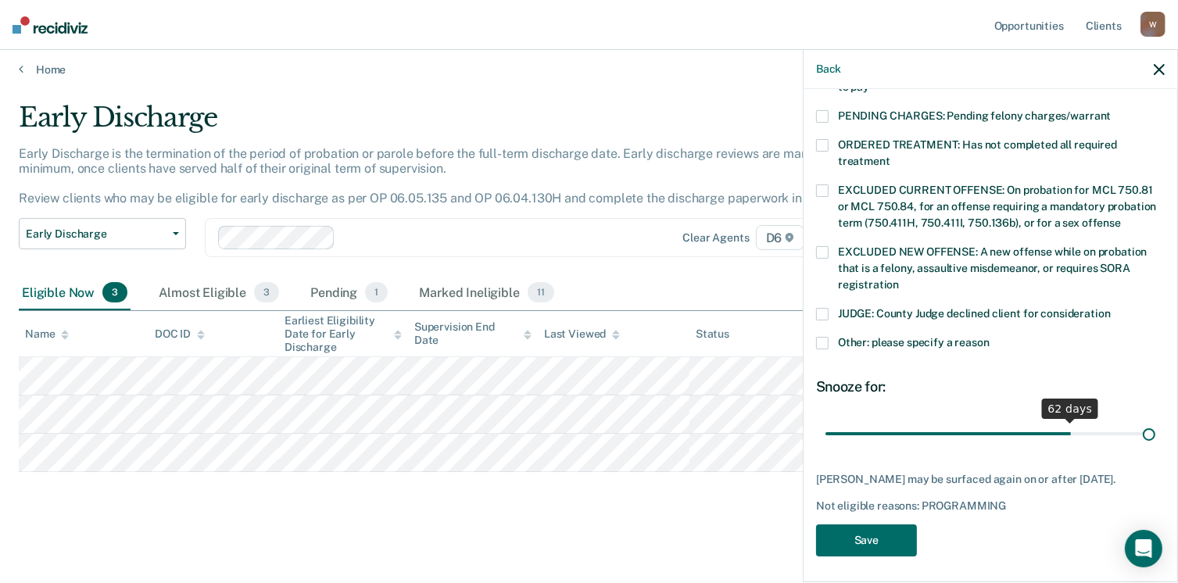
scroll to position [492, 0]
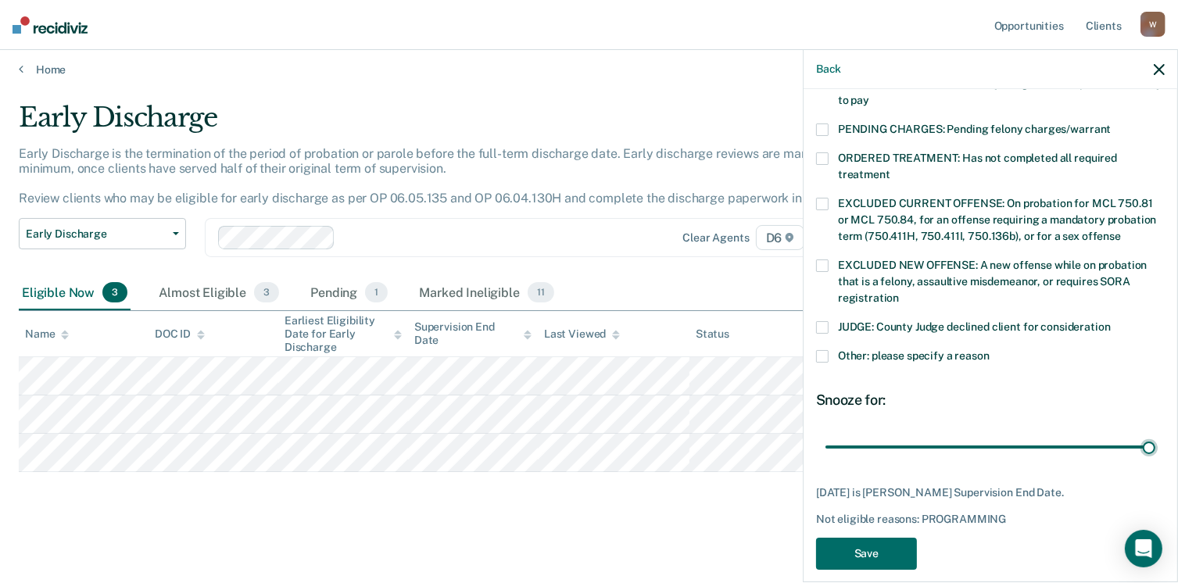
drag, startPoint x: 941, startPoint y: 417, endPoint x: 1171, endPoint y: 435, distance: 230.5
type input "82"
click at [1155, 435] on input "range" at bounding box center [990, 447] width 330 height 27
click at [845, 538] on button "Save" at bounding box center [866, 554] width 101 height 32
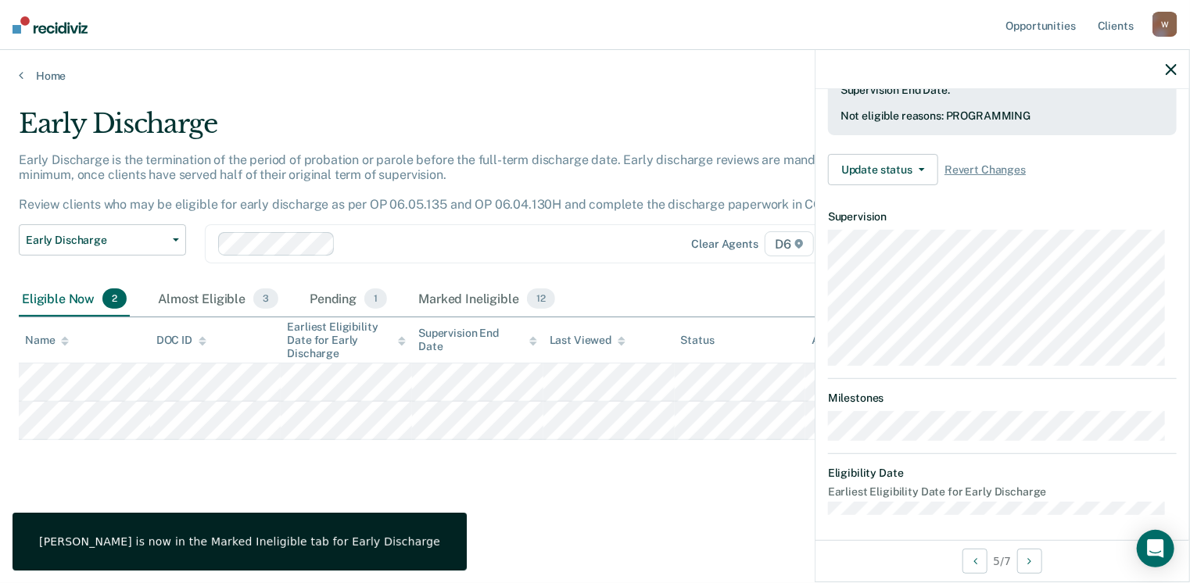
scroll to position [288, 0]
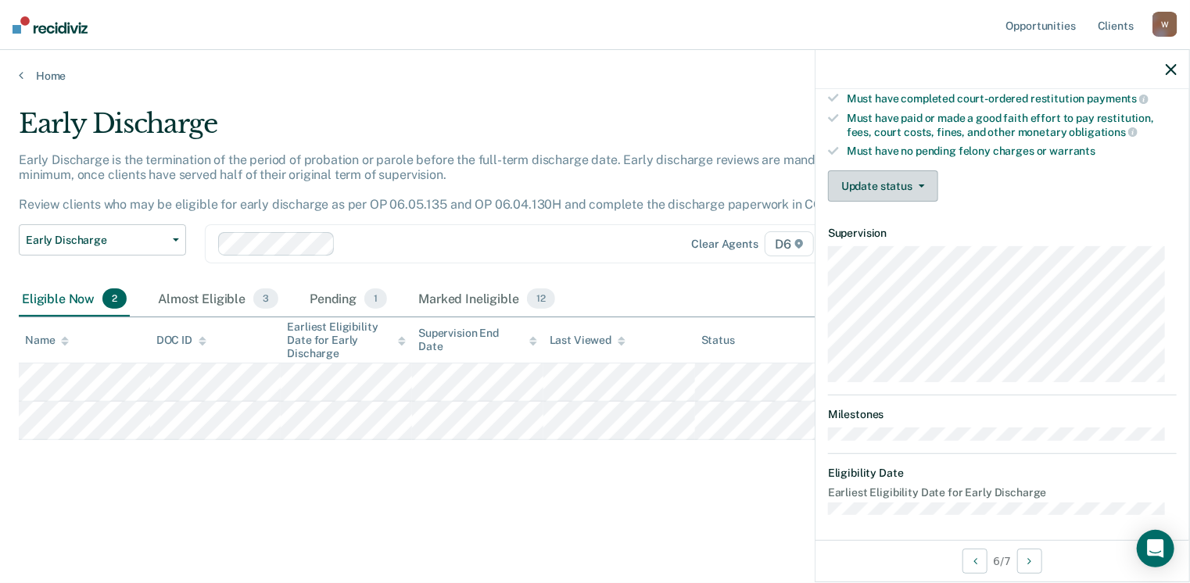
click at [922, 184] on icon "button" at bounding box center [921, 185] width 6 height 3
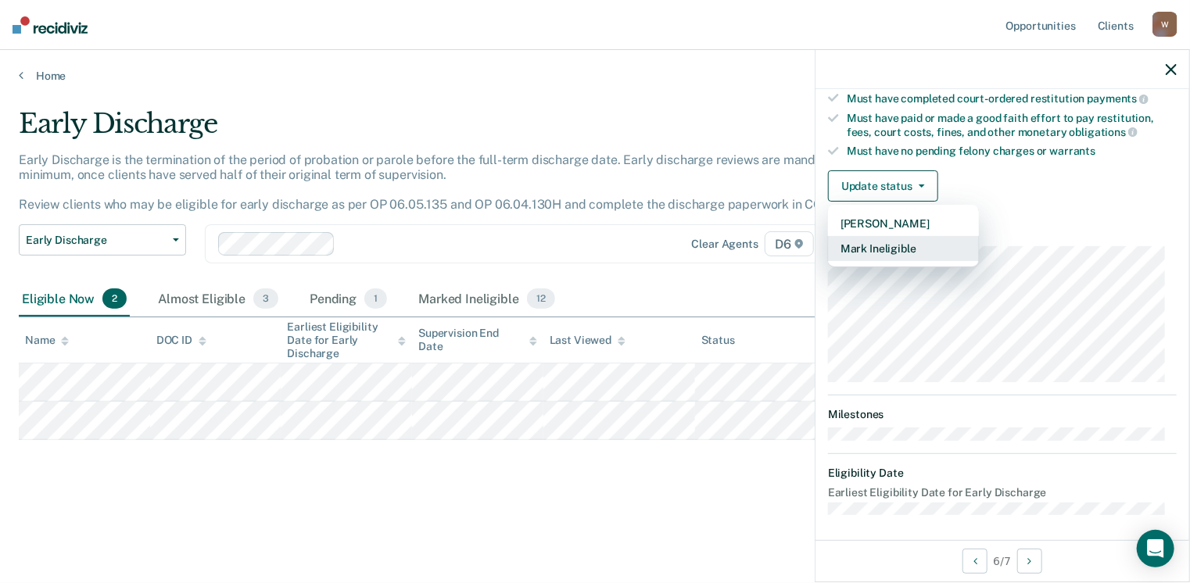
click at [895, 240] on button "Mark Ineligible" at bounding box center [903, 248] width 151 height 25
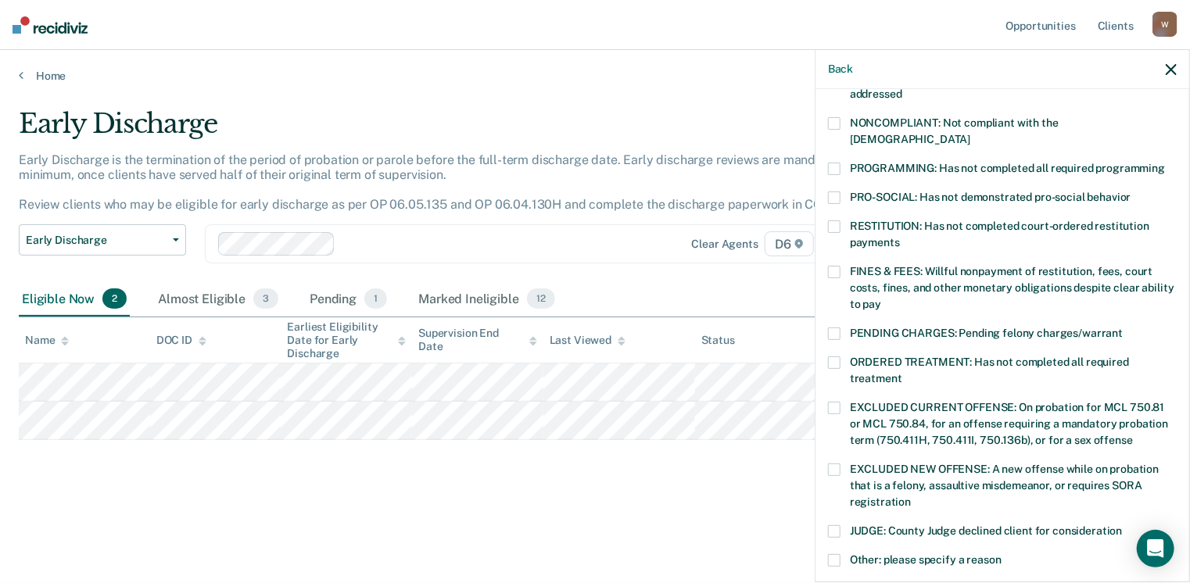
click at [834, 123] on span at bounding box center [834, 123] width 13 height 13
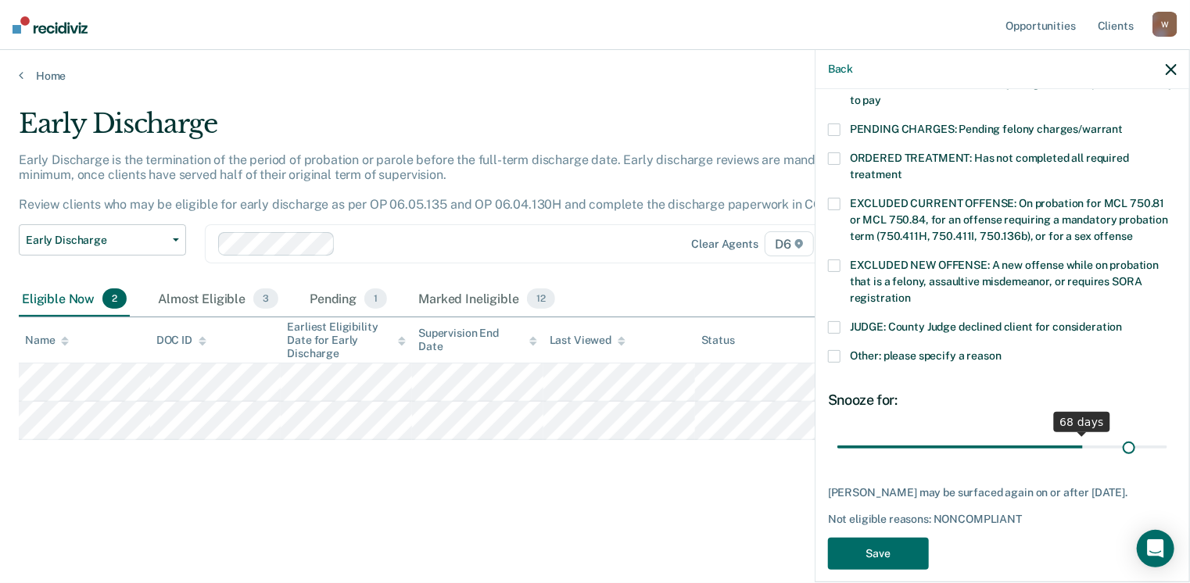
scroll to position [506, 0]
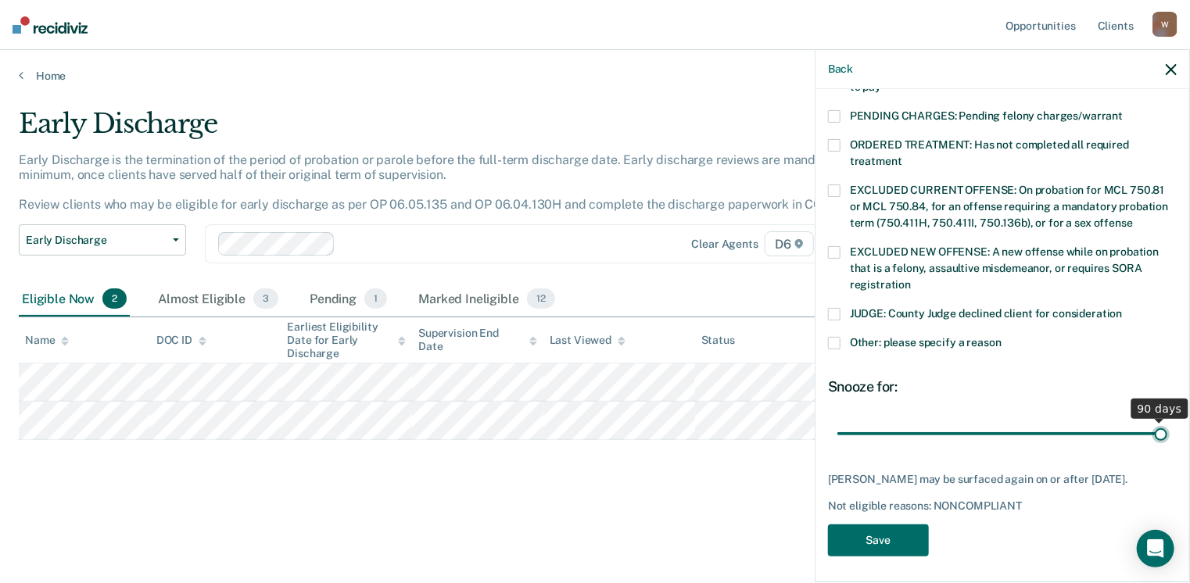
drag, startPoint x: 944, startPoint y: 416, endPoint x: 1188, endPoint y: 448, distance: 246.0
type input "90"
click at [1167, 448] on input "range" at bounding box center [1002, 434] width 330 height 27
click at [889, 526] on button "Save" at bounding box center [878, 541] width 101 height 32
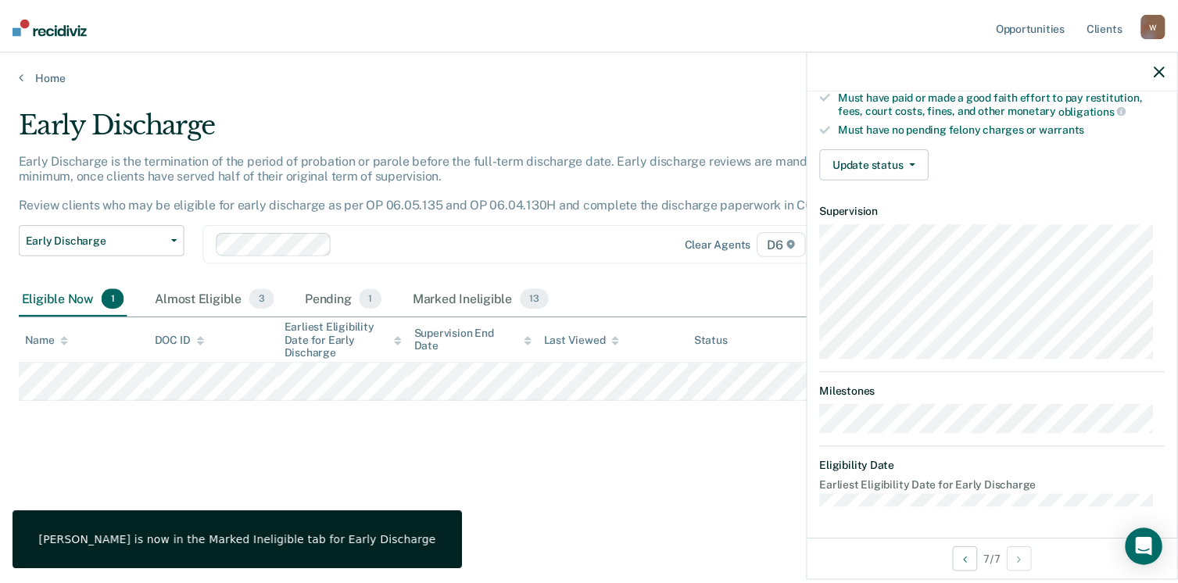
scroll to position [288, 0]
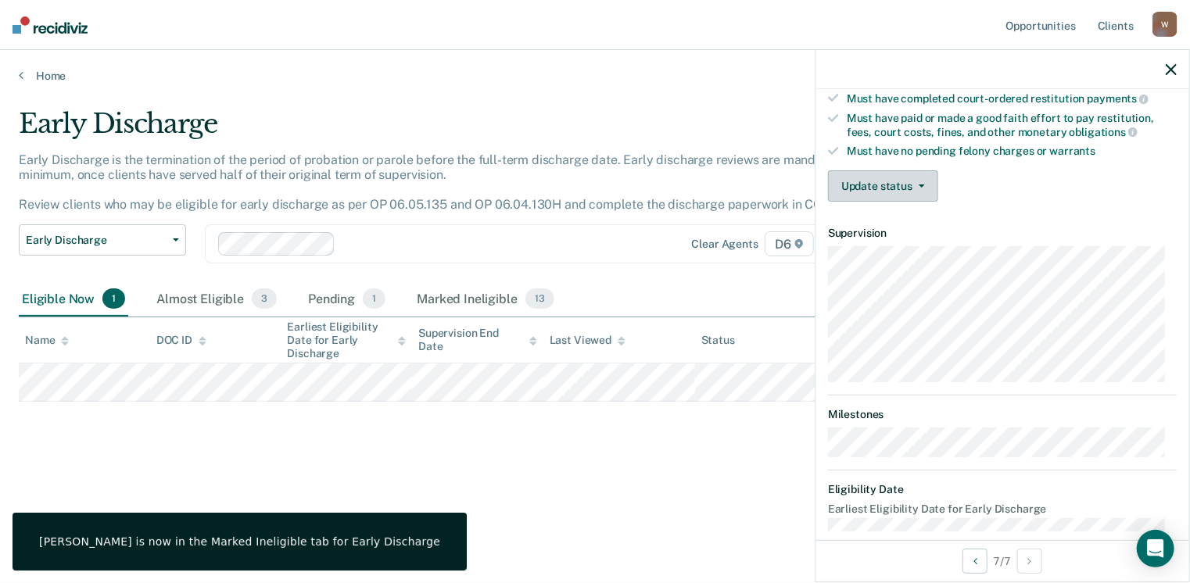
click at [915, 172] on button "Update status" at bounding box center [883, 185] width 110 height 31
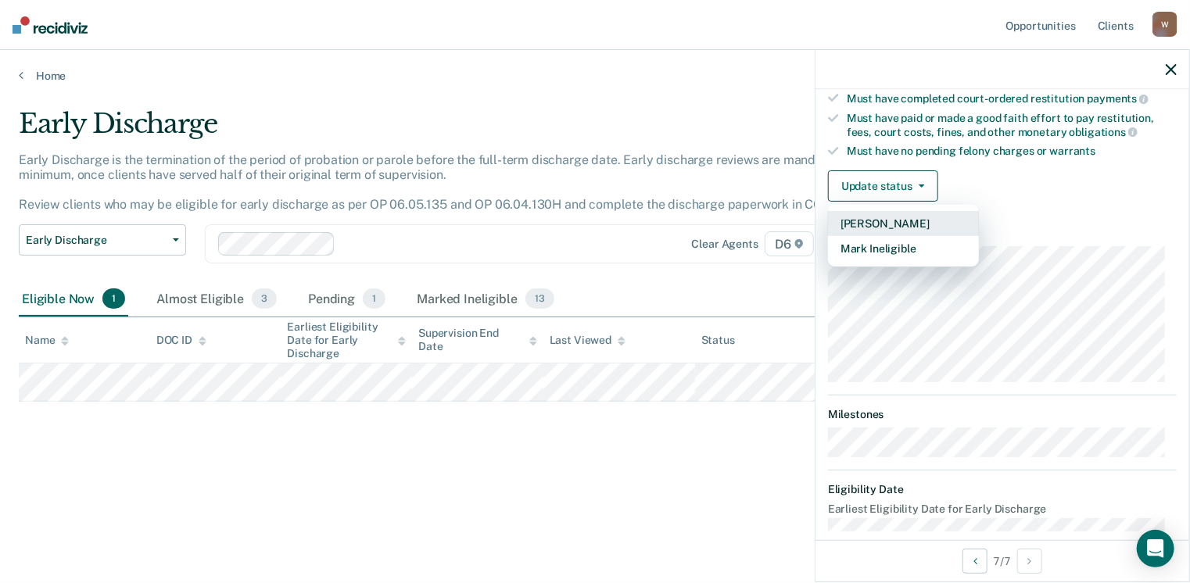
click at [875, 211] on button "[PERSON_NAME]" at bounding box center [903, 223] width 151 height 25
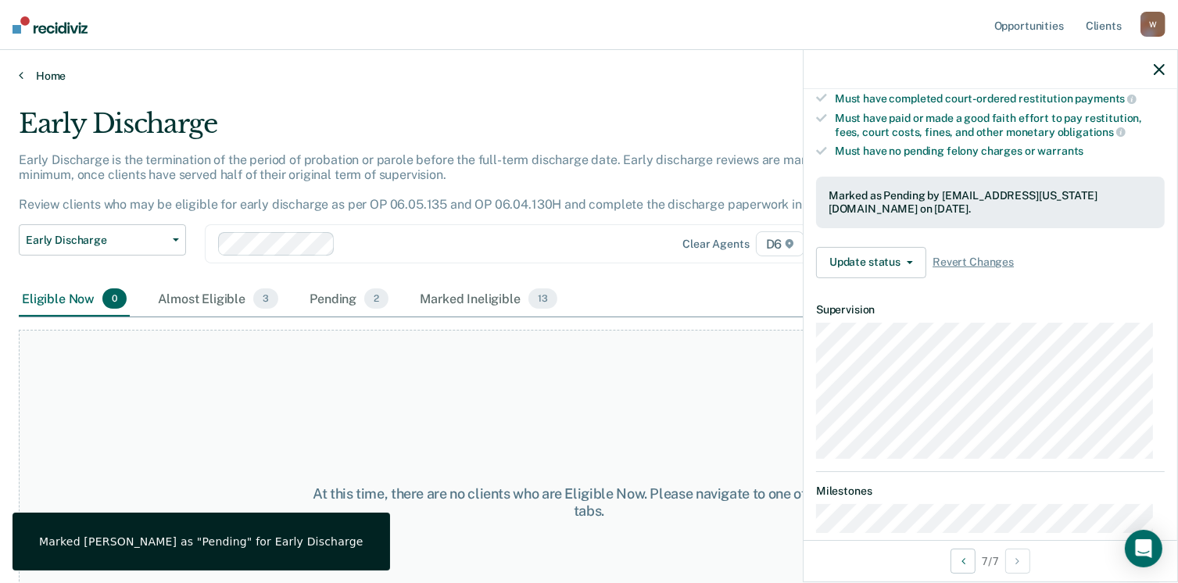
click at [22, 74] on icon at bounding box center [21, 75] width 5 height 13
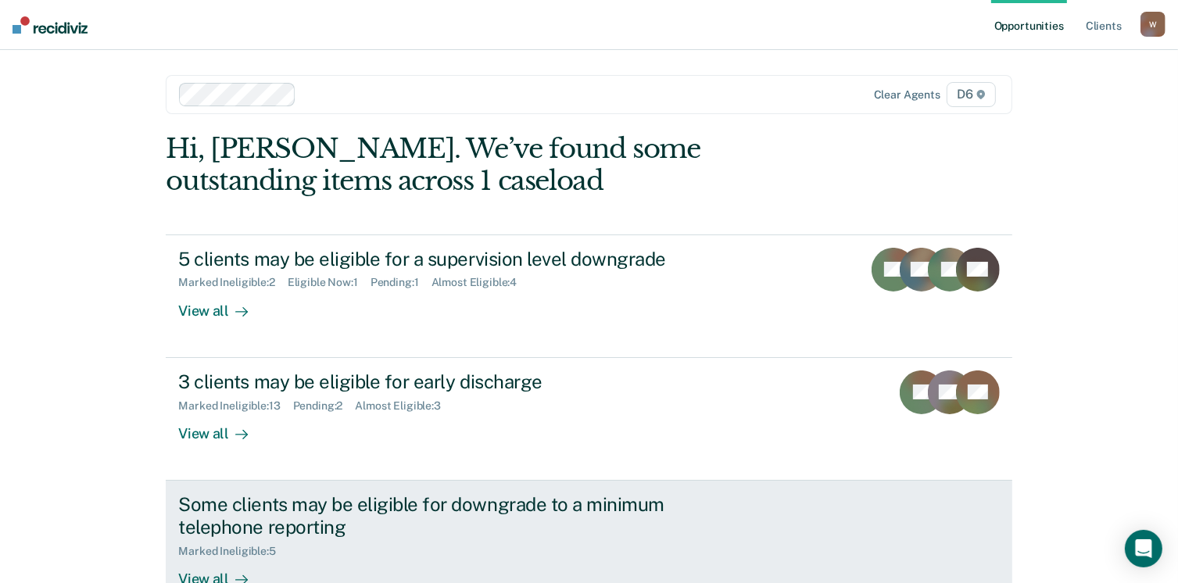
click at [497, 511] on div "Some clients may be eligible for downgrade to a minimum telephone reporting" at bounding box center [452, 515] width 549 height 45
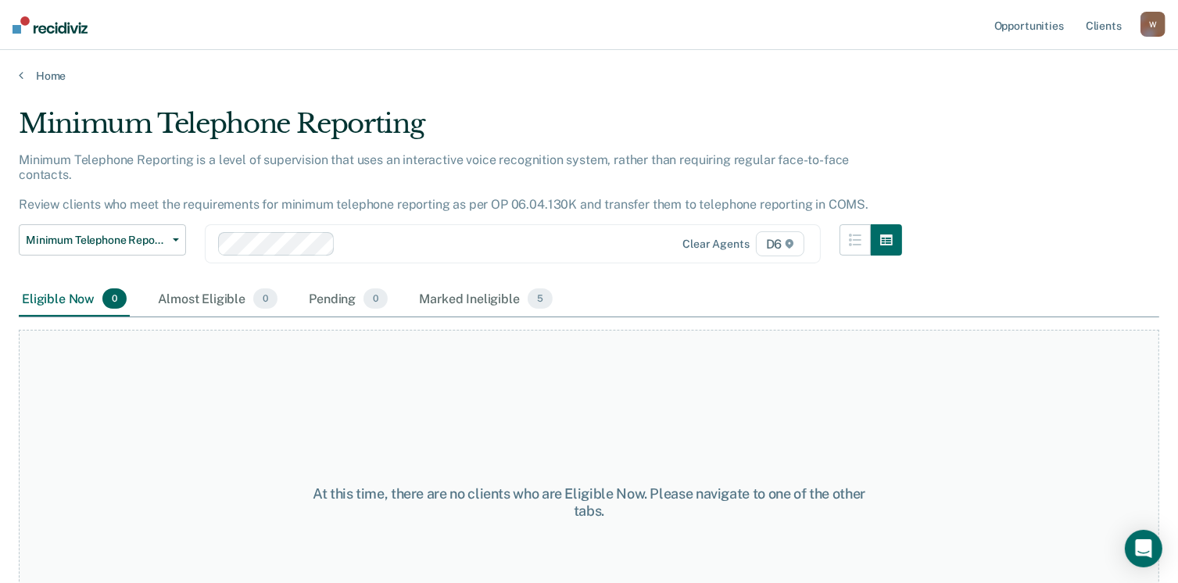
click at [18, 71] on div "Home" at bounding box center [589, 66] width 1178 height 33
click at [21, 76] on icon at bounding box center [21, 75] width 5 height 13
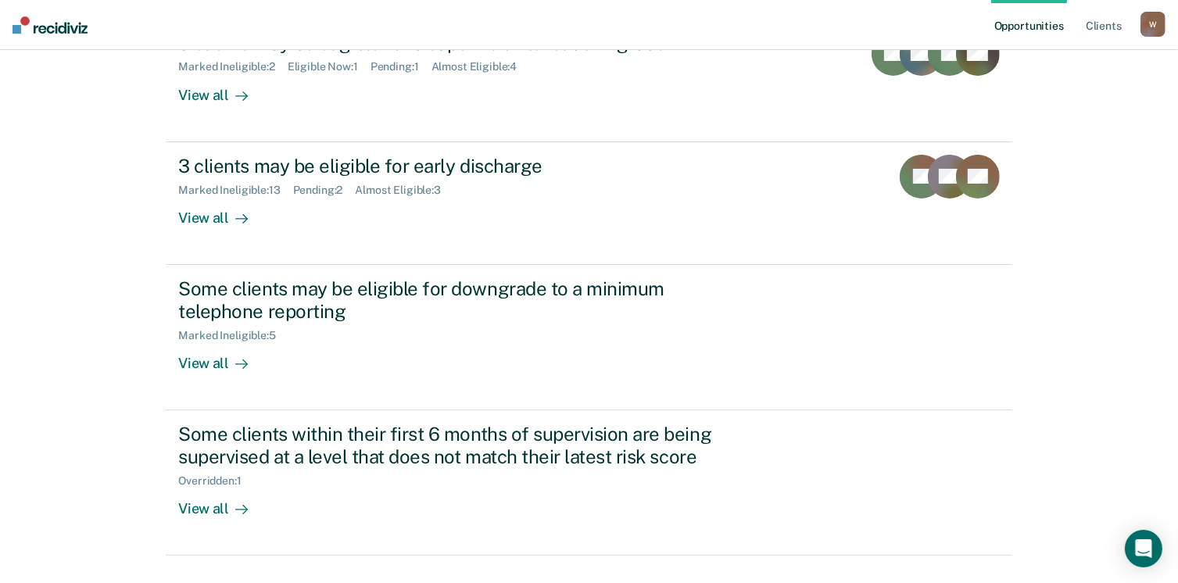
scroll to position [249, 0]
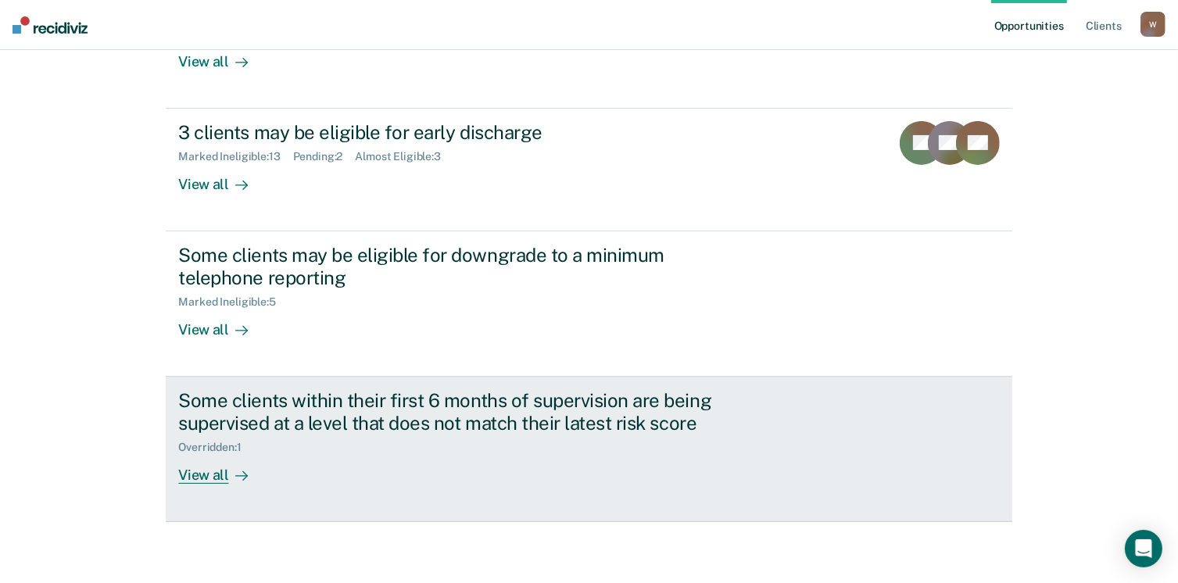
click at [428, 397] on div "Some clients within their first 6 months of supervision are being supervised at…" at bounding box center [452, 411] width 549 height 45
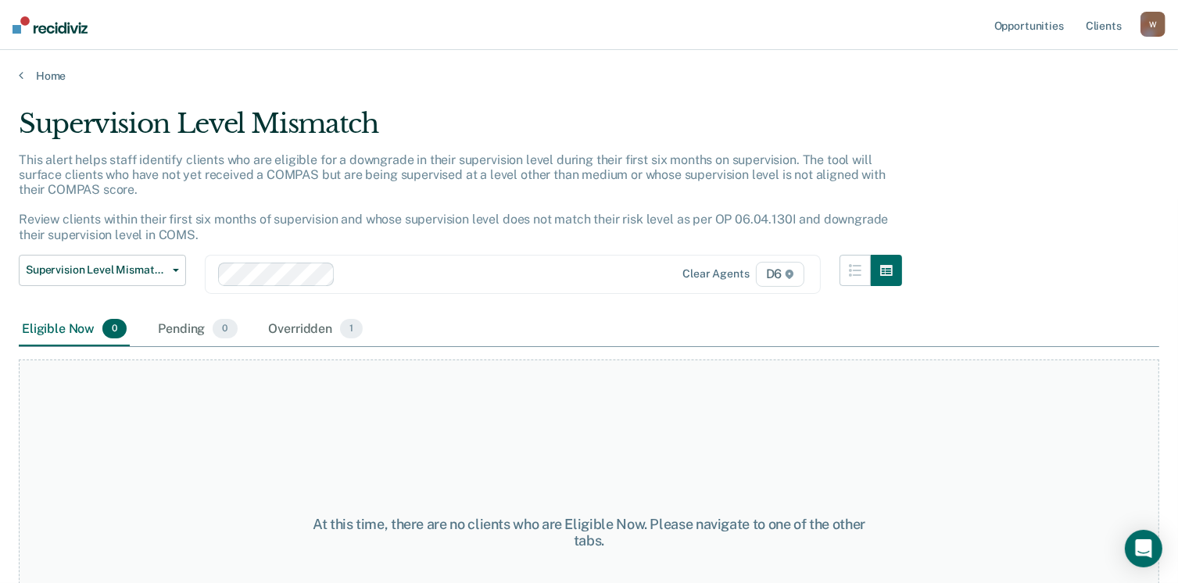
click at [16, 73] on div "Home" at bounding box center [589, 66] width 1178 height 33
click at [27, 74] on link "Home" at bounding box center [589, 76] width 1140 height 14
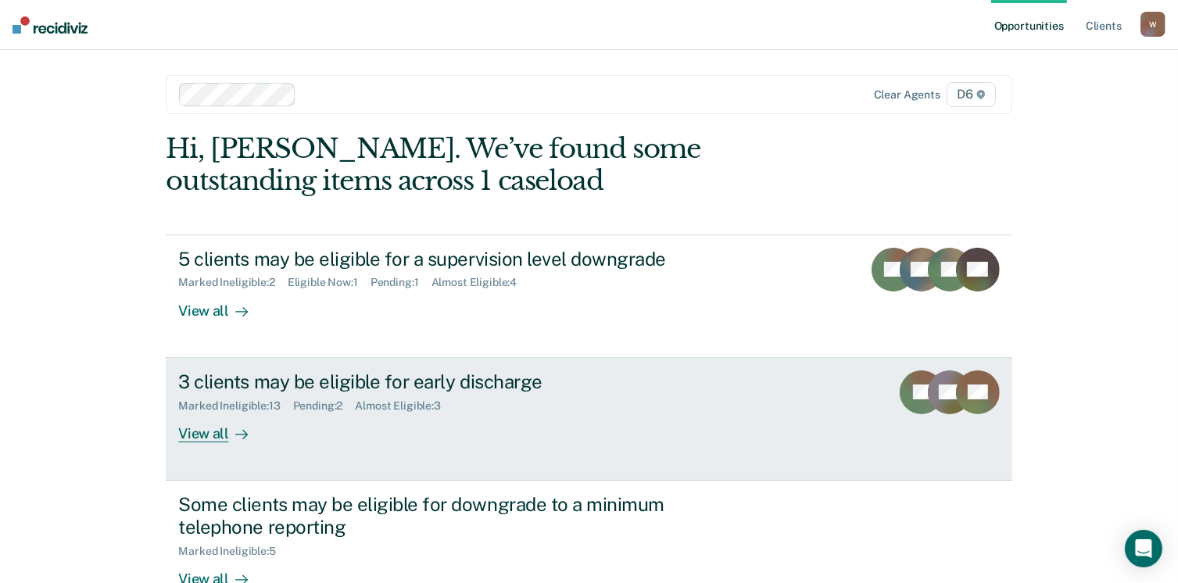
click at [211, 445] on link "3 clients may be eligible for early discharge Marked Ineligible : 13 Pending : …" at bounding box center [589, 419] width 846 height 123
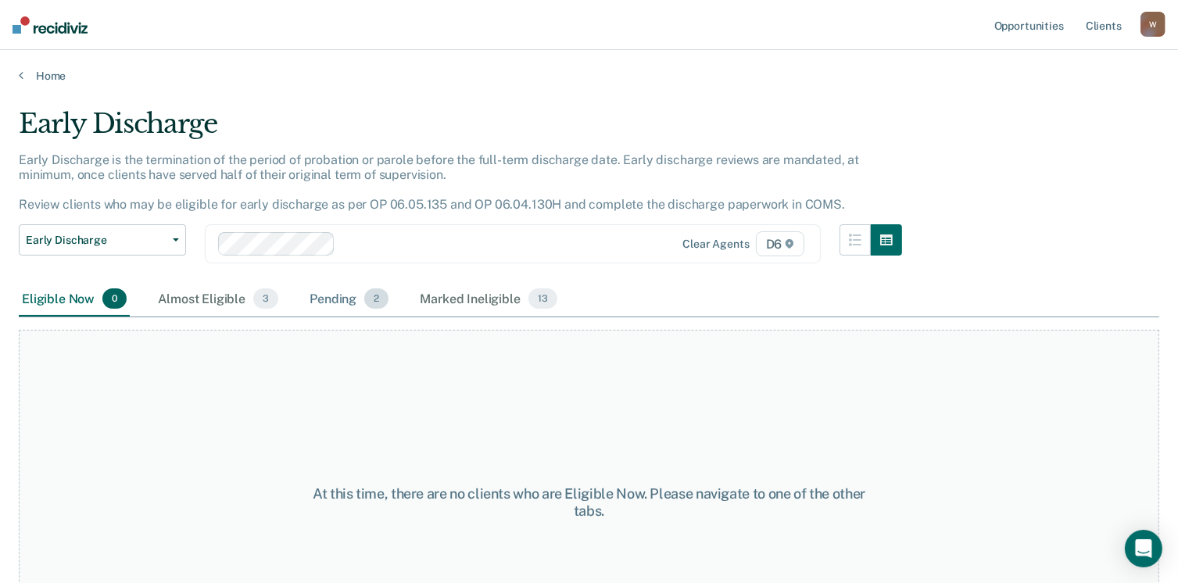
click at [366, 295] on span "2" at bounding box center [376, 298] width 24 height 20
